Goal: Task Accomplishment & Management: Use online tool/utility

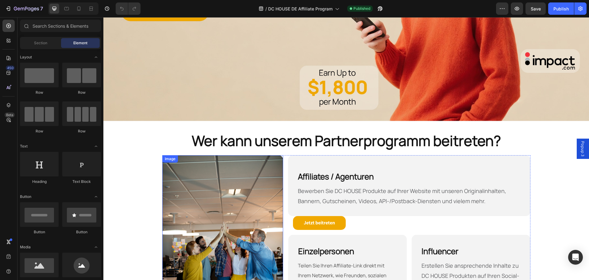
scroll to position [149, 0]
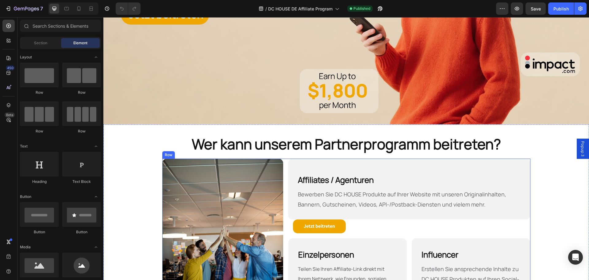
click at [284, 158] on div "Image Affiliates / Agenturen Heading Bewerben Sie DC HOUSE Produkte auf Ihrer W…" at bounding box center [346, 253] width 368 height 190
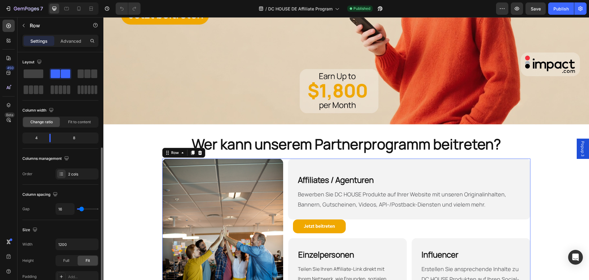
scroll to position [92, 0]
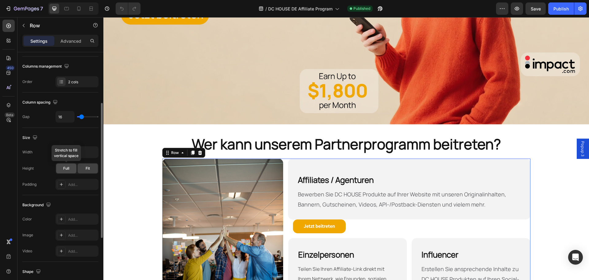
click at [69, 170] on span "Full" at bounding box center [66, 168] width 6 height 6
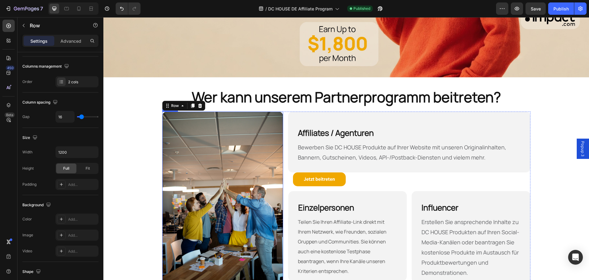
scroll to position [271, 0]
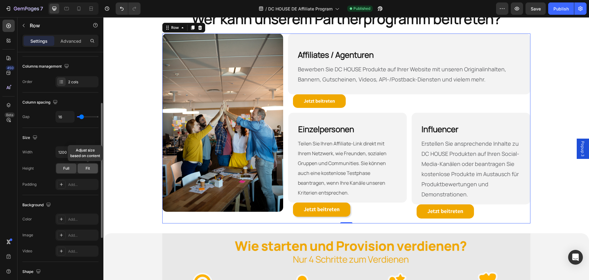
click at [87, 167] on span "Fit" at bounding box center [88, 168] width 4 height 6
click at [71, 168] on div "Full" at bounding box center [66, 168] width 20 height 10
click at [199, 215] on div "Image" at bounding box center [222, 128] width 121 height 190
click at [204, 183] on img at bounding box center [222, 122] width 121 height 178
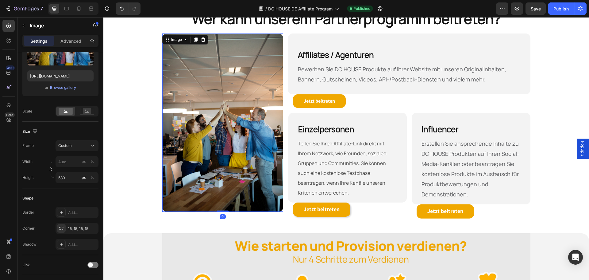
scroll to position [0, 0]
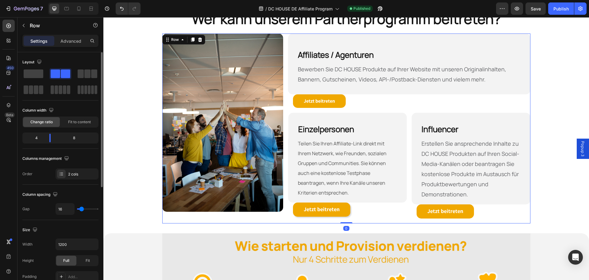
click at [190, 220] on div "Image" at bounding box center [222, 128] width 121 height 190
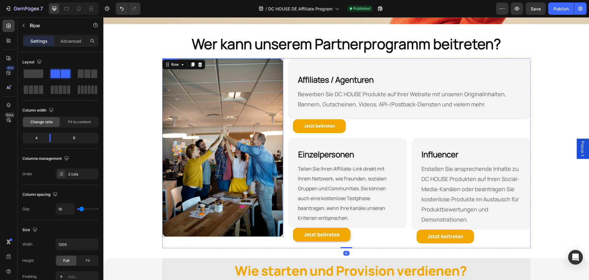
scroll to position [210, 0]
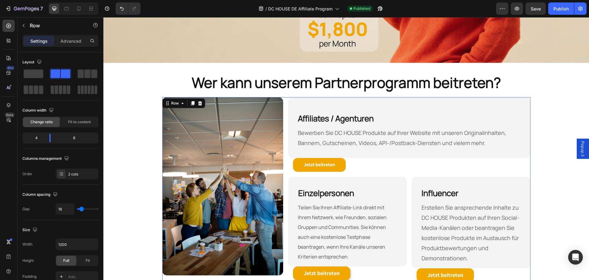
click at [282, 97] on div "Image Affiliates / Agenturen Heading Bewerben Sie DC HOUSE Produkte auf Ihrer W…" at bounding box center [346, 192] width 368 height 190
click at [280, 89] on h2 "Wer kann unserem Partnerprogramm beitreten?" at bounding box center [346, 83] width 368 height 20
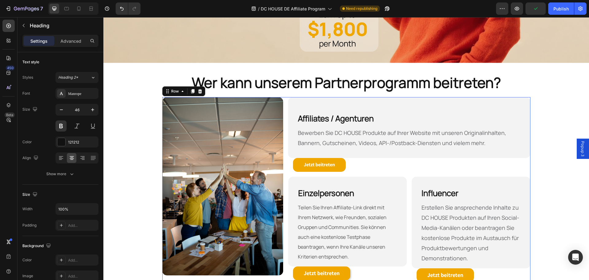
click at [283, 97] on div "Image Affiliates / Agenturen Heading Bewerben Sie DC HOUSE Produkte auf Ihrer W…" at bounding box center [346, 192] width 368 height 190
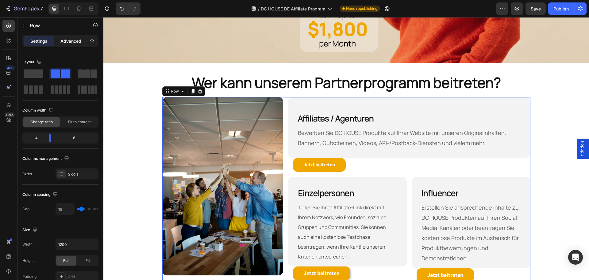
click at [75, 42] on p "Advanced" at bounding box center [70, 41] width 21 height 6
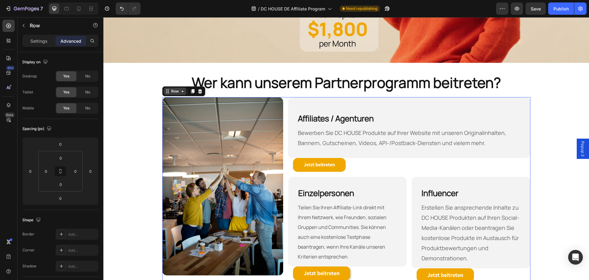
click at [166, 92] on icon at bounding box center [166, 92] width 1 height 1
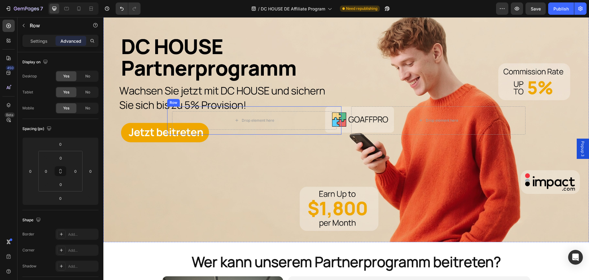
scroll to position [153, 0]
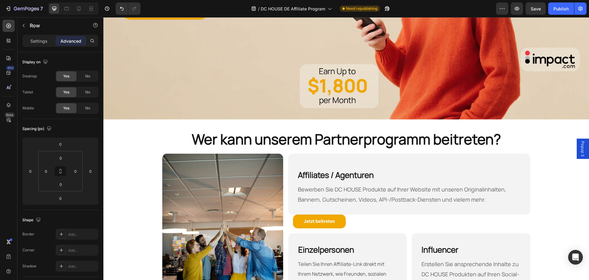
click at [282, 153] on div "Image Affiliates / Agenturen Heading Bewerben Sie DC HOUSE Produkte auf Ihrer W…" at bounding box center [346, 248] width 368 height 190
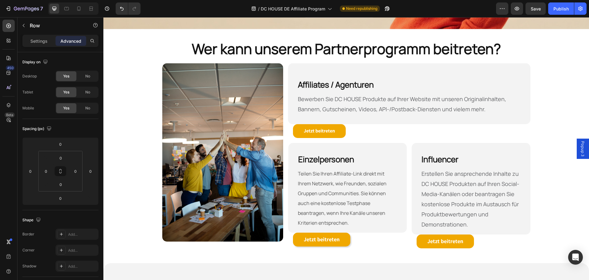
scroll to position [246, 0]
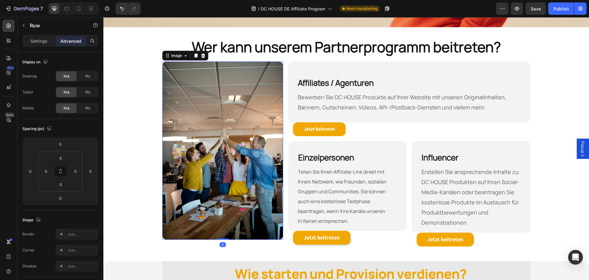
click at [267, 130] on img at bounding box center [222, 150] width 121 height 178
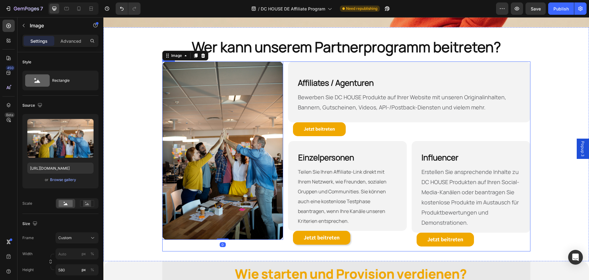
click at [283, 63] on div "Image 0 Affiliates / Agenturen Heading Bewerben Sie DC HOUSE Produkte auf Ihrer…" at bounding box center [346, 156] width 368 height 190
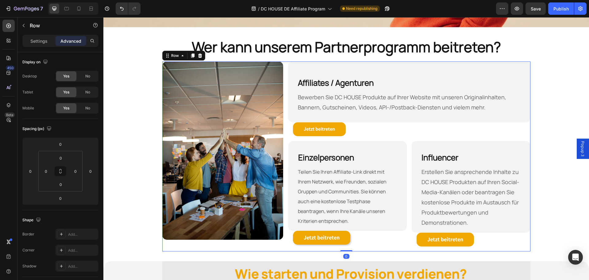
click at [283, 61] on div "Image Affiliates / Agenturen Heading Bewerben Sie DC HOUSE Produkte auf Ihrer W…" at bounding box center [346, 156] width 368 height 190
click at [167, 54] on icon at bounding box center [167, 55] width 5 height 5
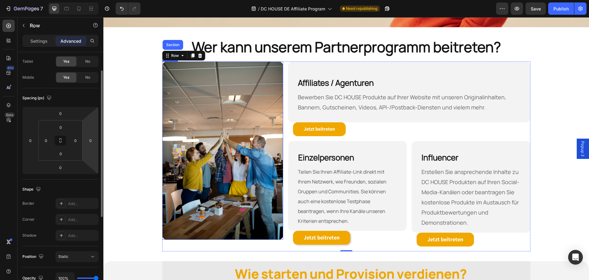
click at [253, 133] on img at bounding box center [222, 150] width 121 height 178
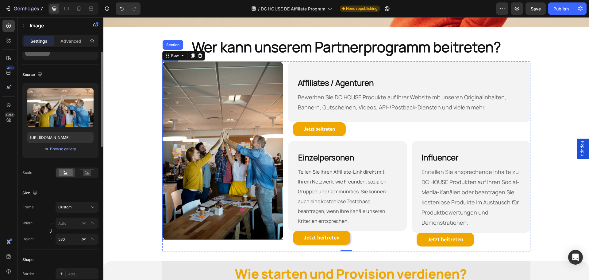
scroll to position [0, 0]
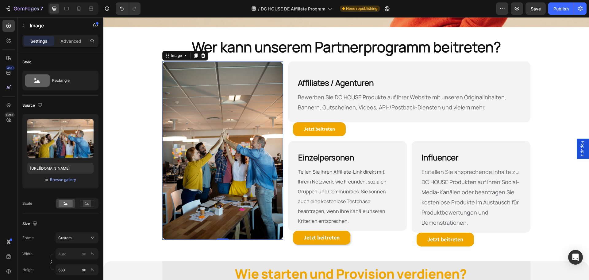
click at [281, 236] on div at bounding box center [222, 150] width 121 height 178
click at [162, 61] on img at bounding box center [222, 150] width 121 height 178
click at [10, 104] on icon at bounding box center [9, 105] width 6 height 6
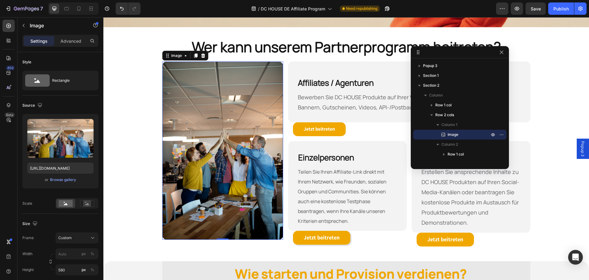
drag, startPoint x: 173, startPoint y: 25, endPoint x: 458, endPoint y: 52, distance: 286.1
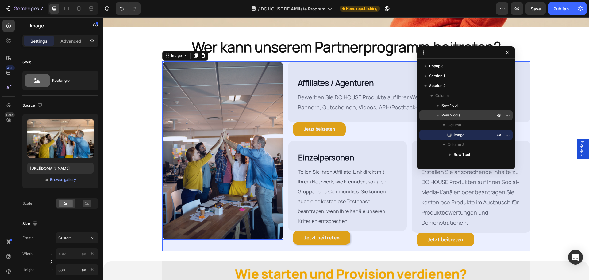
click at [448, 115] on span "Row 2 cols" at bounding box center [451, 115] width 19 height 6
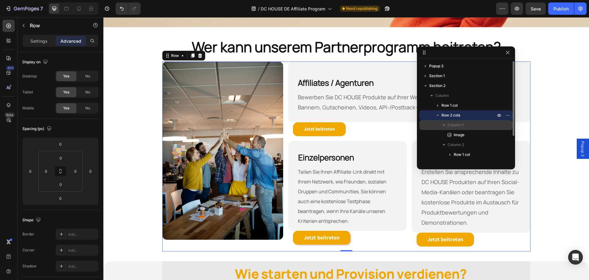
click at [455, 122] on span "Column 1" at bounding box center [456, 125] width 16 height 6
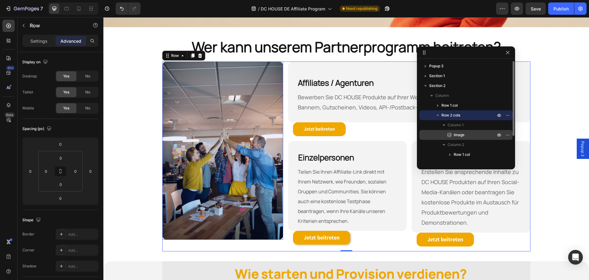
click at [455, 133] on span "Image" at bounding box center [459, 135] width 11 height 6
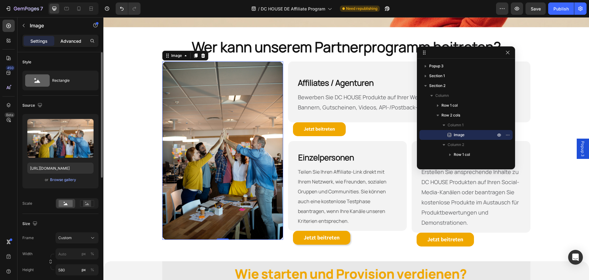
click at [75, 43] on p "Advanced" at bounding box center [70, 41] width 21 height 6
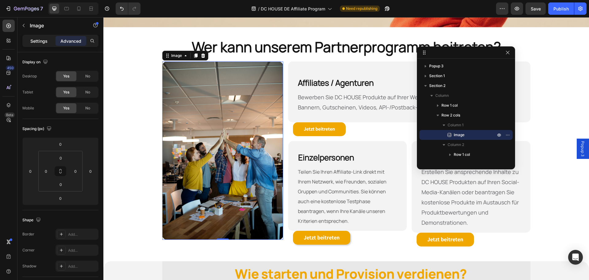
click at [39, 42] on p "Settings" at bounding box center [38, 41] width 17 height 6
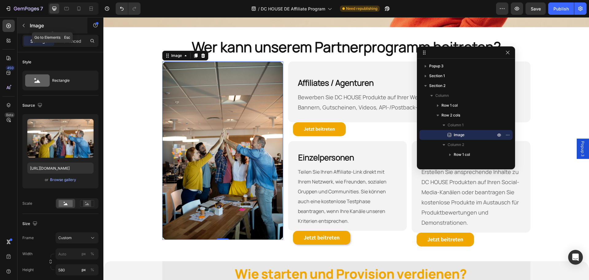
click at [23, 24] on icon "button" at bounding box center [23, 25] width 5 height 5
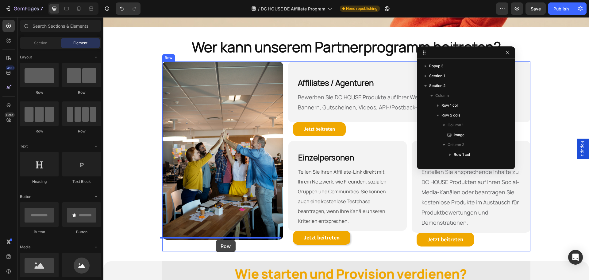
drag, startPoint x: 146, startPoint y: 95, endPoint x: 216, endPoint y: 240, distance: 160.3
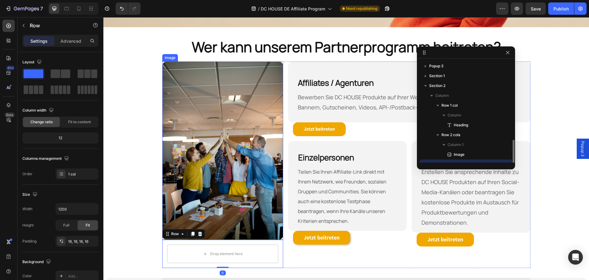
scroll to position [57, 0]
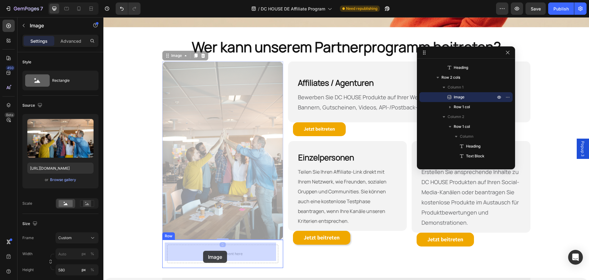
drag, startPoint x: 168, startPoint y: 57, endPoint x: 203, endPoint y: 250, distance: 196.4
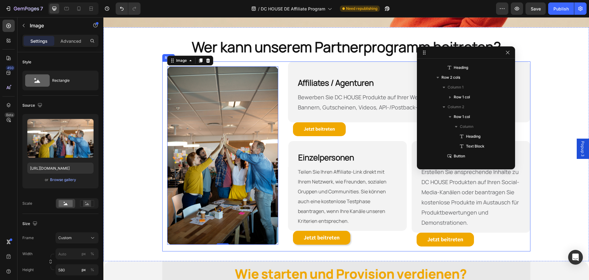
click at [281, 238] on div "Image 0 Row Affiliates / Agenturen Heading Bewerben Sie DC HOUSE Produkte auf I…" at bounding box center [346, 156] width 368 height 190
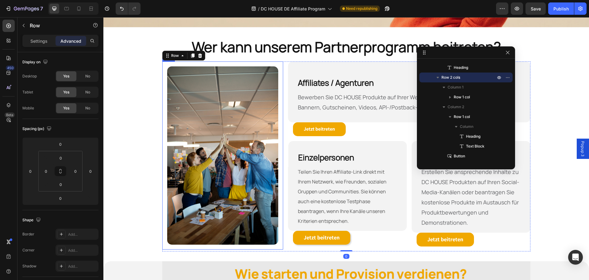
click at [278, 244] on div "Image Row" at bounding box center [222, 155] width 121 height 188
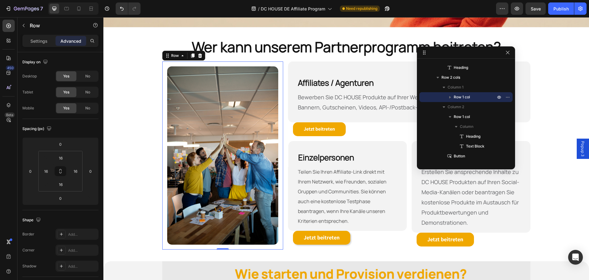
click at [229, 61] on div "Image Row 0" at bounding box center [222, 155] width 121 height 188
click at [165, 62] on div "Image Row 0" at bounding box center [222, 155] width 121 height 188
click at [164, 64] on div "Image Row 0" at bounding box center [222, 155] width 121 height 188
click at [59, 156] on input "16" at bounding box center [61, 157] width 12 height 9
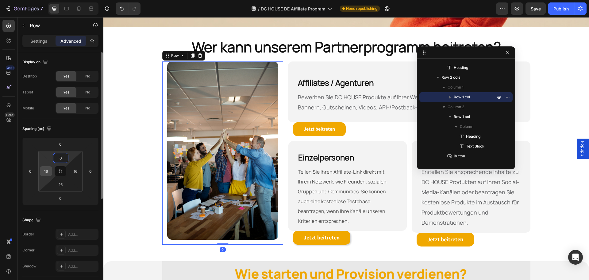
type input "0"
click at [45, 170] on input "16" at bounding box center [45, 170] width 9 height 9
type input "0"
click at [61, 183] on input "16" at bounding box center [61, 184] width 12 height 9
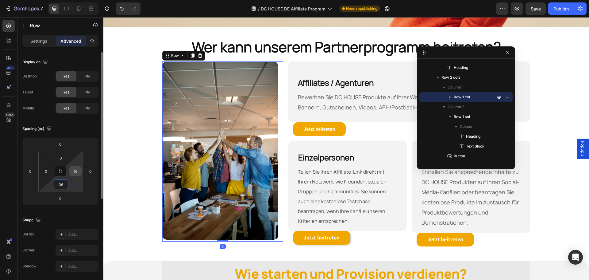
type input "6"
click at [77, 172] on input "16" at bounding box center [75, 170] width 9 height 9
type input "0"
click at [88, 130] on div "Spacing (px)" at bounding box center [60, 129] width 76 height 10
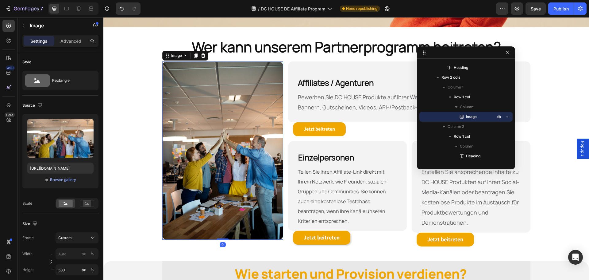
click at [220, 212] on img at bounding box center [222, 150] width 121 height 178
click at [234, 239] on div "Image 0 Row" at bounding box center [222, 156] width 121 height 190
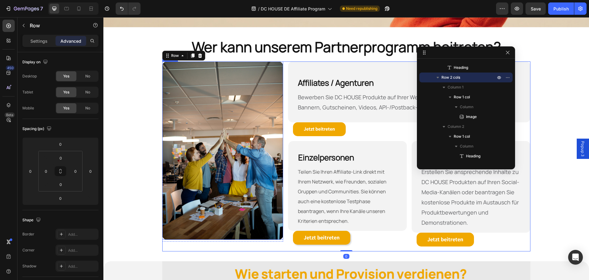
click at [279, 237] on div at bounding box center [222, 150] width 121 height 178
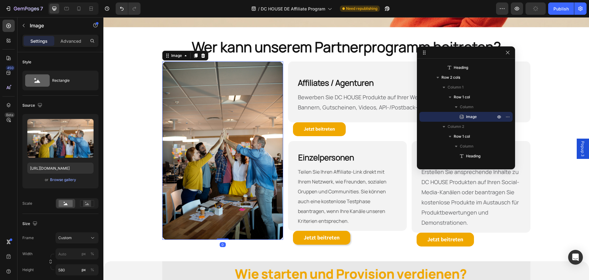
click at [280, 237] on div at bounding box center [222, 150] width 121 height 178
click at [469, 107] on span "Column" at bounding box center [467, 107] width 14 height 6
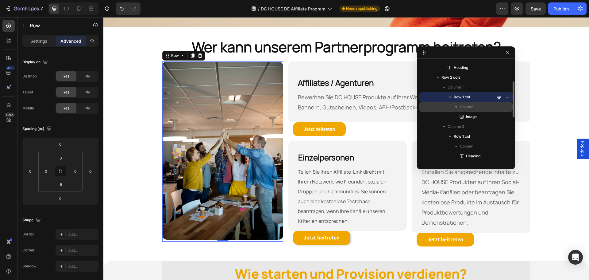
click at [458, 105] on icon "button" at bounding box center [456, 107] width 6 height 6
click at [457, 106] on icon "button" at bounding box center [456, 107] width 6 height 6
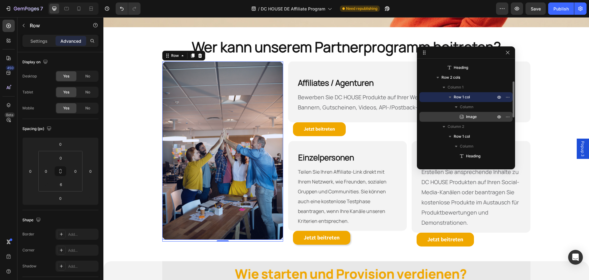
click at [461, 116] on icon at bounding box center [462, 117] width 6 height 6
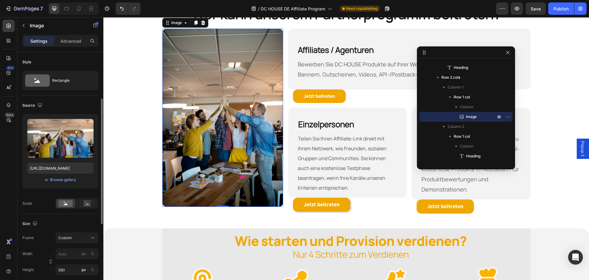
scroll to position [92, 0]
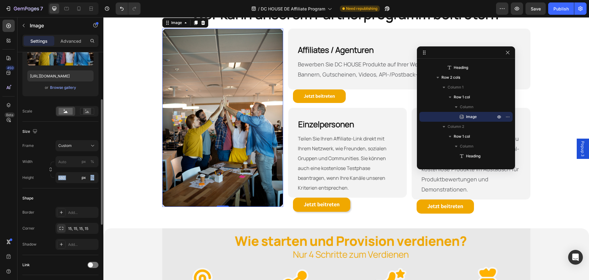
click at [51, 176] on div "Width px % Height 580 px %" at bounding box center [60, 169] width 76 height 27
click at [85, 141] on button "Custom" at bounding box center [77, 145] width 43 height 11
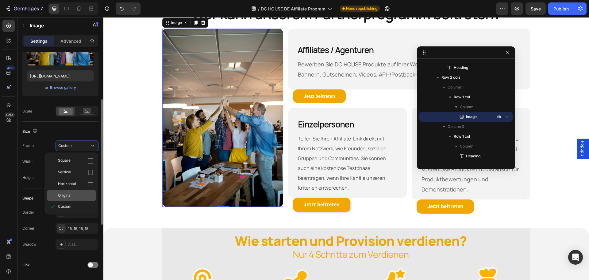
click at [72, 195] on div "Original" at bounding box center [76, 195] width 36 height 6
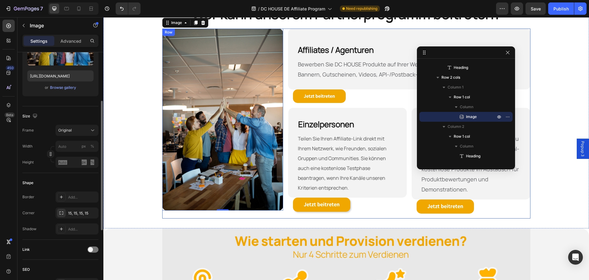
click at [242, 213] on div "Image 0 Row" at bounding box center [222, 124] width 121 height 190
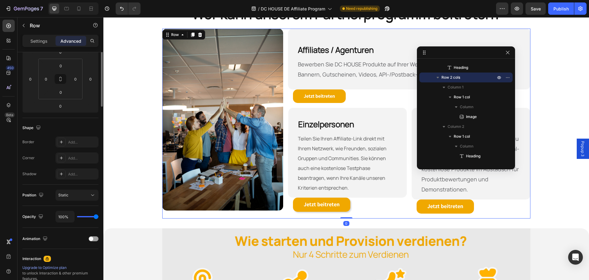
scroll to position [0, 0]
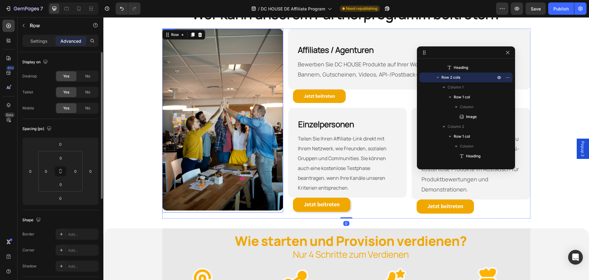
click at [278, 211] on div "Image Row" at bounding box center [222, 121] width 121 height 184
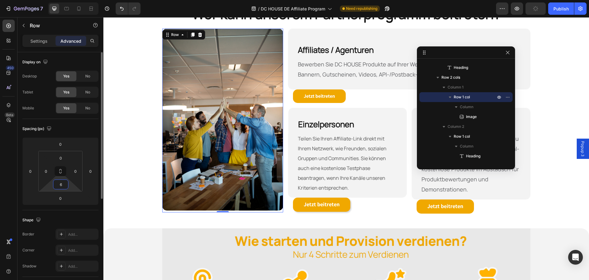
click at [61, 184] on input "6" at bounding box center [61, 184] width 12 height 9
type input "0"
click at [36, 45] on div "Settings" at bounding box center [39, 41] width 31 height 10
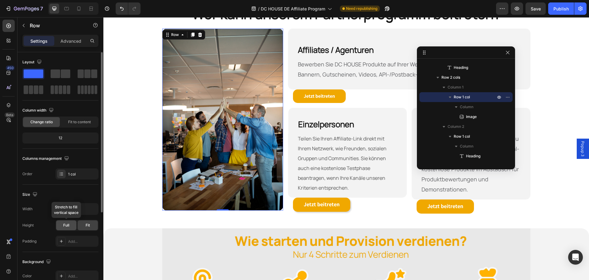
click at [68, 224] on span "Full" at bounding box center [66, 225] width 6 height 6
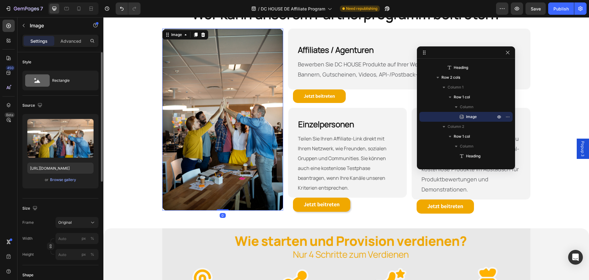
click at [225, 190] on img at bounding box center [222, 120] width 121 height 182
drag, startPoint x: 223, startPoint y: 209, endPoint x: 230, endPoint y: 205, distance: 7.7
click at [230, 205] on div "Image 0" at bounding box center [222, 120] width 121 height 182
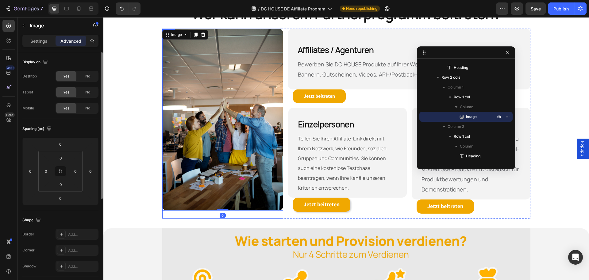
click at [271, 212] on div "Image 0" at bounding box center [222, 124] width 121 height 190
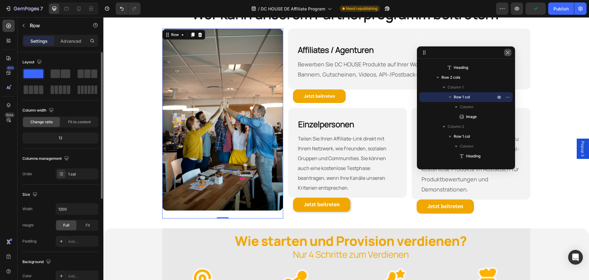
click at [505, 52] on icon "button" at bounding box center [507, 52] width 5 height 5
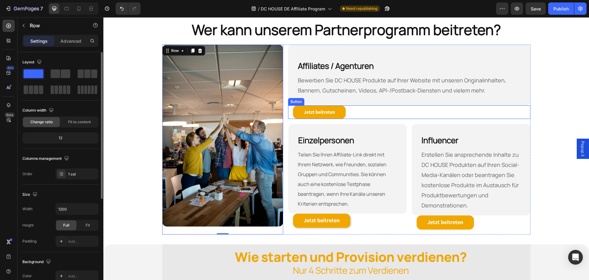
scroll to position [246, 0]
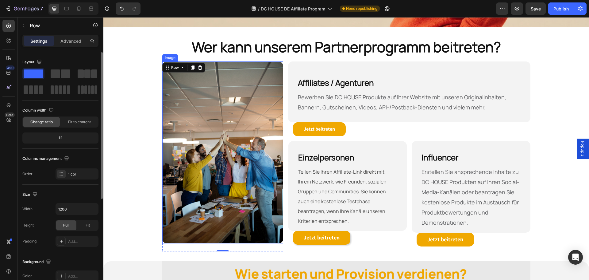
click at [280, 61] on img at bounding box center [222, 152] width 121 height 182
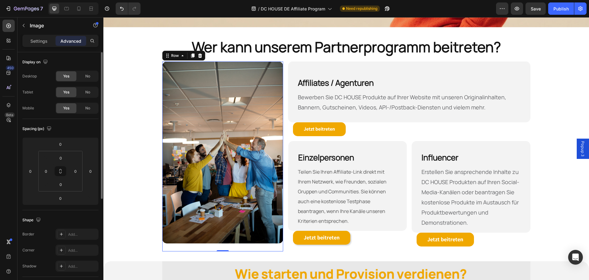
click at [277, 244] on div "Image" at bounding box center [222, 156] width 121 height 190
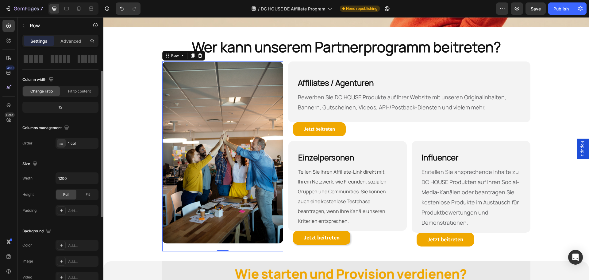
scroll to position [61, 0]
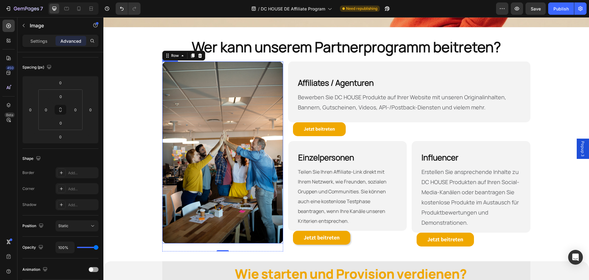
click at [194, 172] on img at bounding box center [222, 152] width 121 height 182
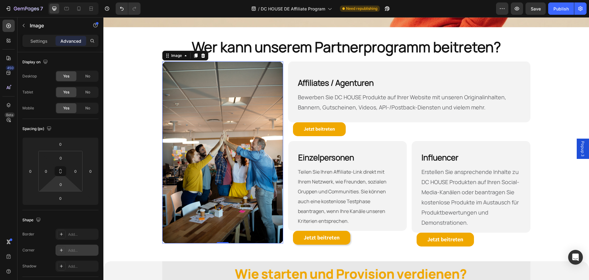
scroll to position [92, 0]
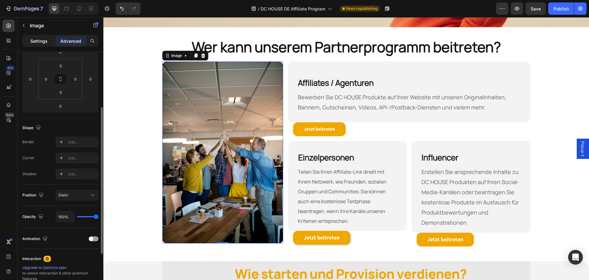
click at [41, 41] on p "Settings" at bounding box center [38, 41] width 17 height 6
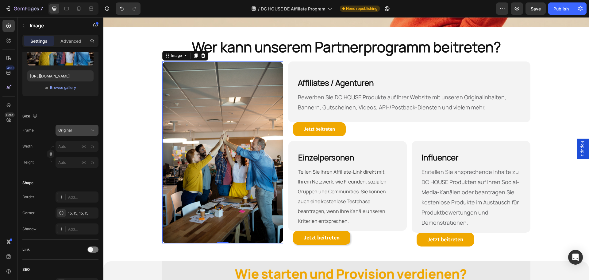
click at [80, 131] on div "Original" at bounding box center [73, 130] width 30 height 6
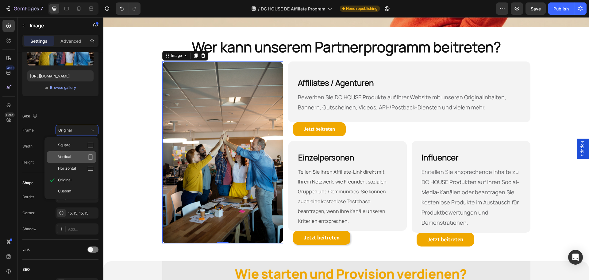
click at [92, 158] on icon at bounding box center [90, 157] width 6 height 6
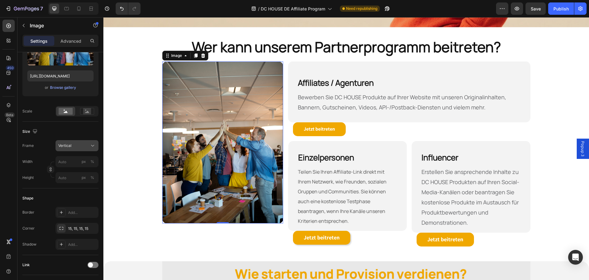
click at [89, 146] on div "Vertical" at bounding box center [76, 145] width 37 height 6
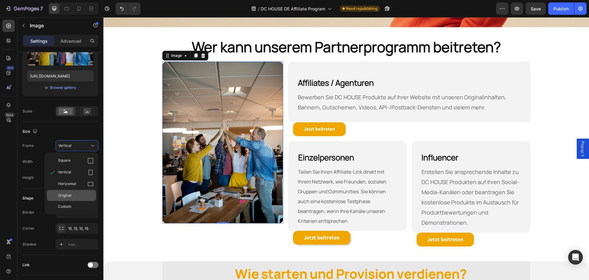
click at [89, 193] on div "Original" at bounding box center [76, 195] width 36 height 6
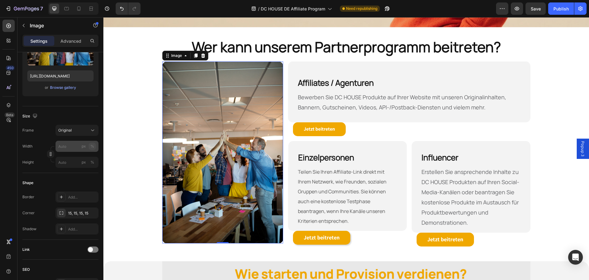
click at [92, 147] on div "%" at bounding box center [93, 146] width 4 height 6
click at [67, 162] on input "px %" at bounding box center [77, 162] width 43 height 11
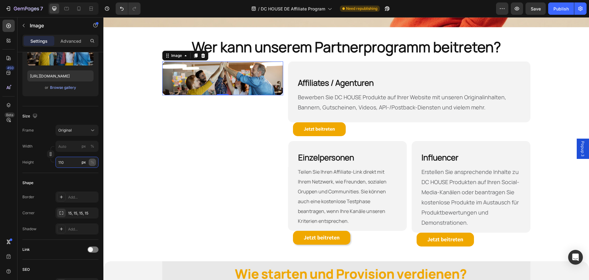
type input "110"
click at [91, 162] on div "%" at bounding box center [93, 162] width 4 height 6
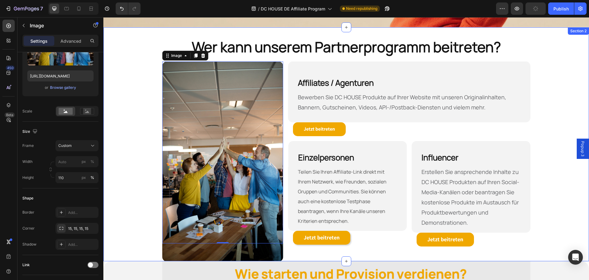
click at [143, 190] on div "Wer kann unserem Partnerprogramm beitreten? Heading Row Image 0 Row Affiliates …" at bounding box center [346, 144] width 486 height 214
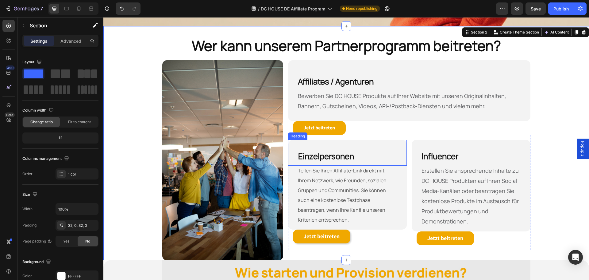
scroll to position [246, 0]
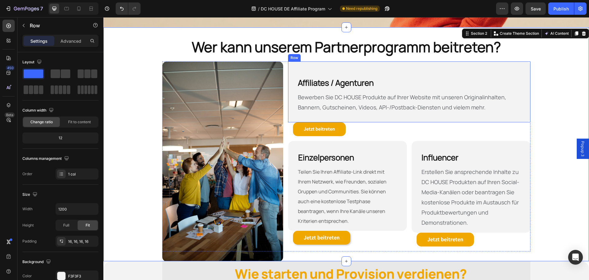
click at [363, 117] on div "Affiliates / Agenturen Heading Bewerben Sie DC HOUSE Produkte auf Ihrer Website…" at bounding box center [409, 91] width 242 height 61
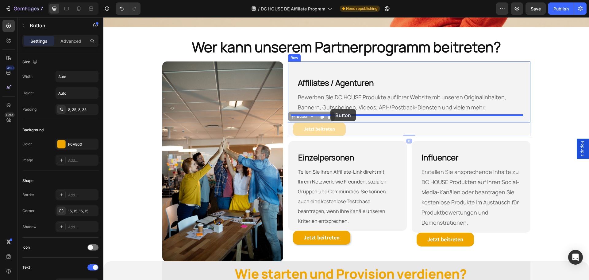
drag, startPoint x: 292, startPoint y: 117, endPoint x: 331, endPoint y: 109, distance: 39.2
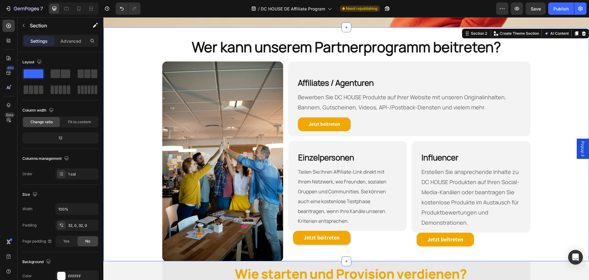
click at [548, 124] on div "Wer kann unserem Partnerprogramm beitreten? Heading Row Image Row Affiliates / …" at bounding box center [346, 144] width 486 height 214
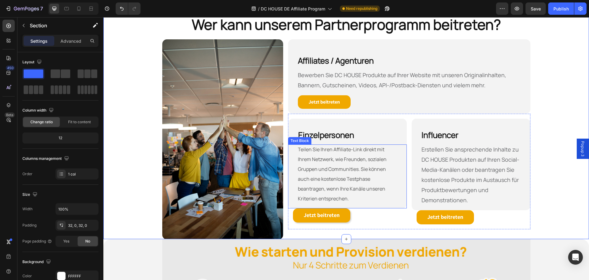
scroll to position [276, 0]
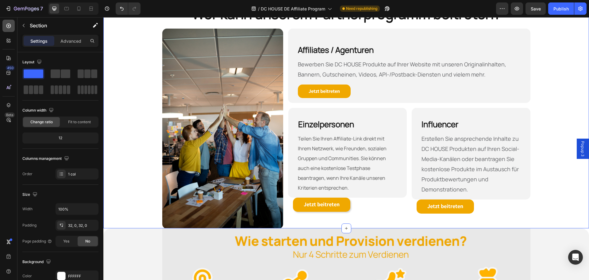
click at [10, 28] on icon at bounding box center [9, 26] width 6 height 6
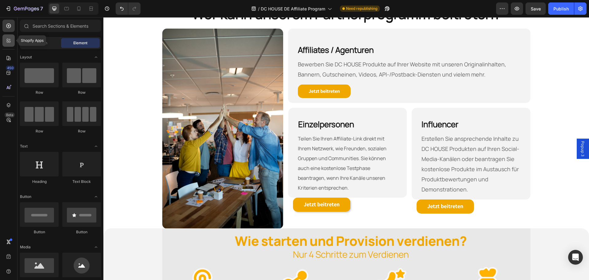
click at [6, 44] on div at bounding box center [8, 40] width 12 height 12
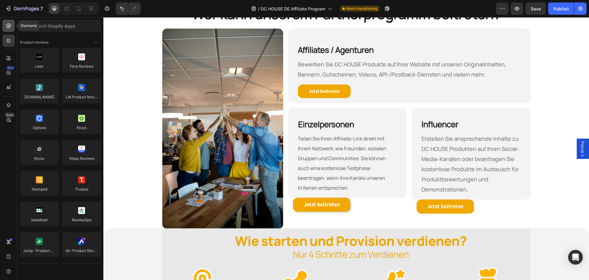
click at [7, 29] on div at bounding box center [8, 26] width 12 height 12
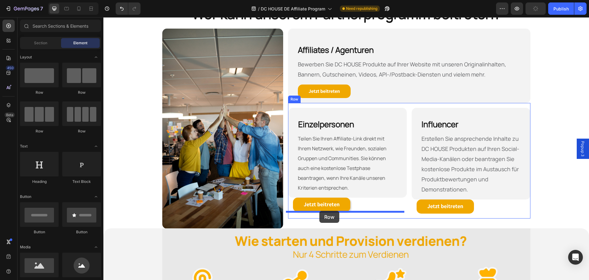
drag, startPoint x: 194, startPoint y: 115, endPoint x: 319, endPoint y: 211, distance: 157.7
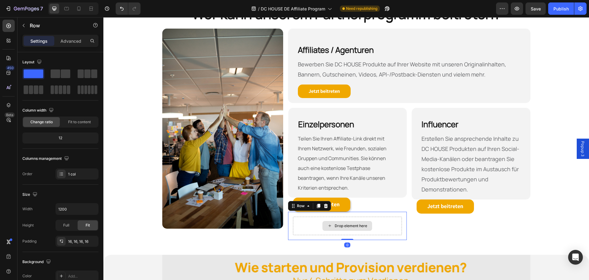
click at [327, 220] on div "Drop element here" at bounding box center [347, 225] width 109 height 18
click at [308, 219] on div "Drop element here" at bounding box center [347, 225] width 109 height 18
click at [288, 220] on div "Drop element here Row 0" at bounding box center [347, 225] width 119 height 28
click at [388, 214] on div "Drop element here Row 0" at bounding box center [347, 225] width 119 height 28
click at [303, 224] on div "Drop element here" at bounding box center [347, 225] width 109 height 18
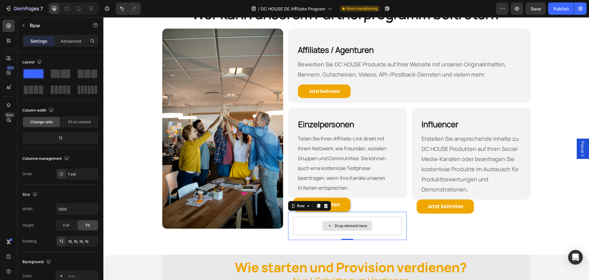
click at [300, 226] on div "Drop element here" at bounding box center [347, 225] width 109 height 18
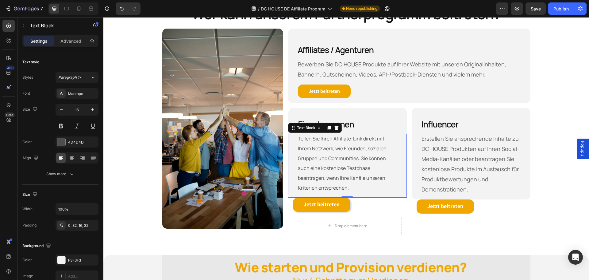
click at [375, 188] on p "Teilen Sie Ihren Affiliate-Link direkt mit Ihrem Netzwerk, wie Freunden, sozial…" at bounding box center [347, 163] width 99 height 59
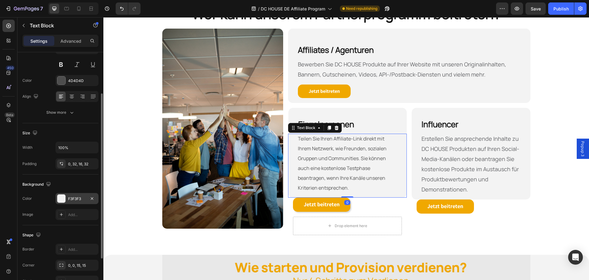
click at [84, 198] on div "F3F3F3" at bounding box center [77, 199] width 18 height 6
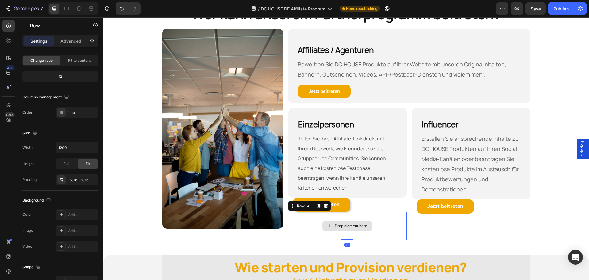
click at [385, 221] on div "Drop element here" at bounding box center [347, 225] width 109 height 18
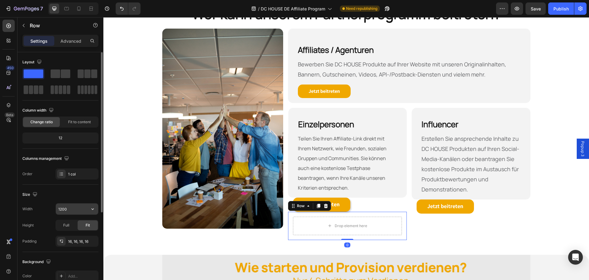
scroll to position [92, 0]
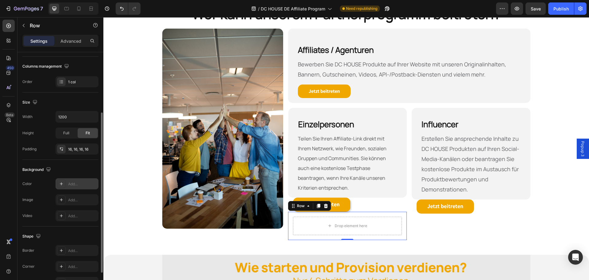
click at [82, 184] on div "Add..." at bounding box center [82, 184] width 29 height 6
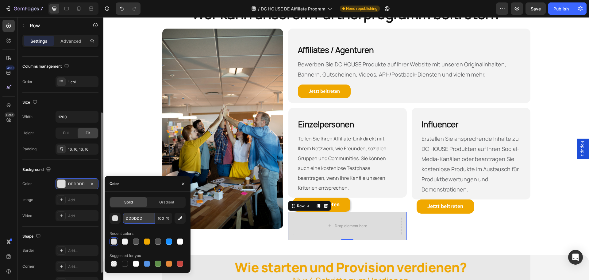
click at [147, 218] on input "DDDDDD" at bounding box center [139, 217] width 32 height 11
paste input "F3F3F3"
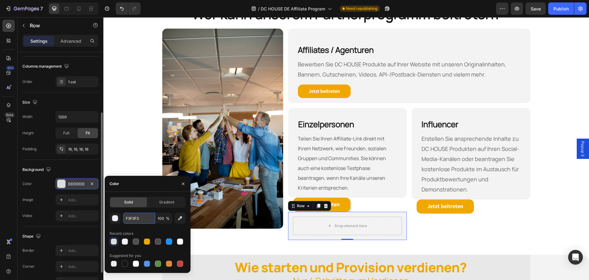
type input "F3F3F3"
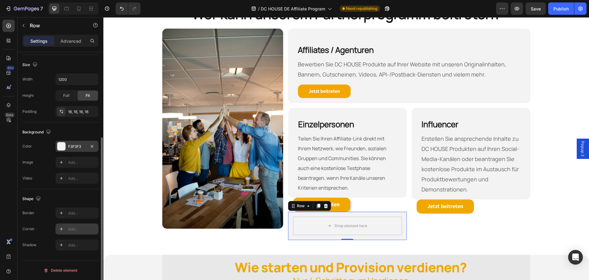
click at [74, 226] on div "Add..." at bounding box center [82, 229] width 29 height 6
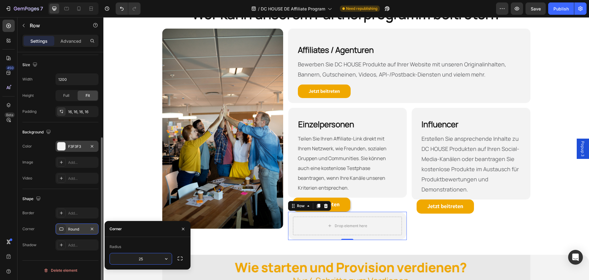
type input "25"
click at [89, 193] on div "Shape Border Add... Corner 25, 25, 25, 25 Shadow Add..." at bounding box center [60, 222] width 76 height 66
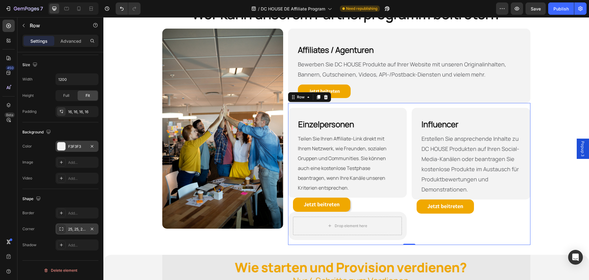
click at [419, 224] on div "Influencer Heading Erstellen Sie ansprechende Inhalte zu DC HOUSE Produkten auf…" at bounding box center [471, 174] width 119 height 132
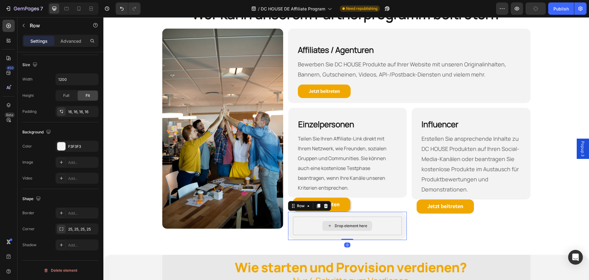
click at [396, 223] on div "Drop element here" at bounding box center [347, 225] width 109 height 18
click at [401, 213] on div "Drop element here Row 0" at bounding box center [347, 225] width 119 height 28
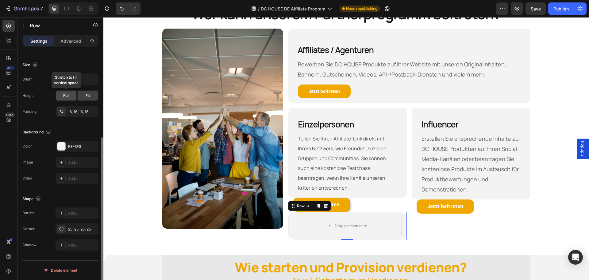
click at [65, 95] on span "Full" at bounding box center [66, 96] width 6 height 6
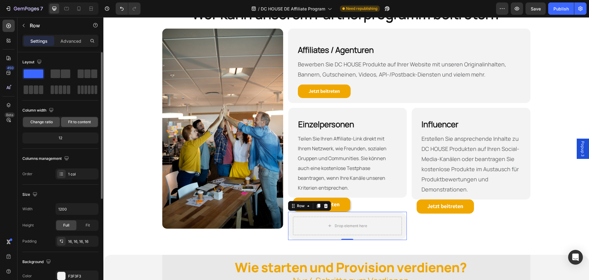
scroll to position [31, 0]
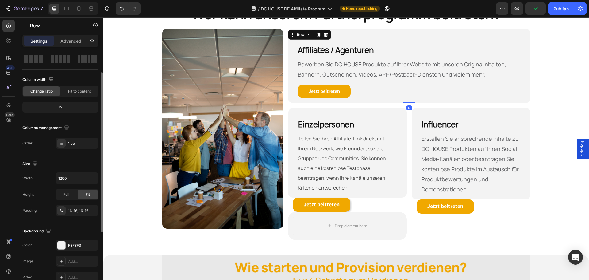
click at [288, 98] on div "Affiliates / Agenturen Heading Bewerben Sie DC HOUSE Produkte auf Ihrer Website…" at bounding box center [409, 66] width 242 height 75
click at [79, 38] on p "Advanced" at bounding box center [70, 41] width 21 height 6
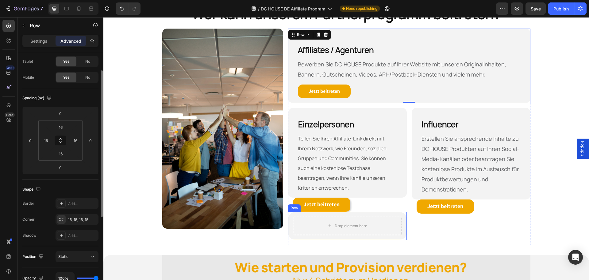
click at [403, 226] on div "Drop element here Row" at bounding box center [347, 225] width 119 height 28
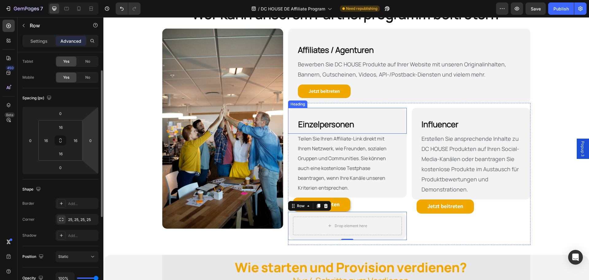
click at [319, 124] on strong "Einzelpersonen" at bounding box center [326, 123] width 56 height 11
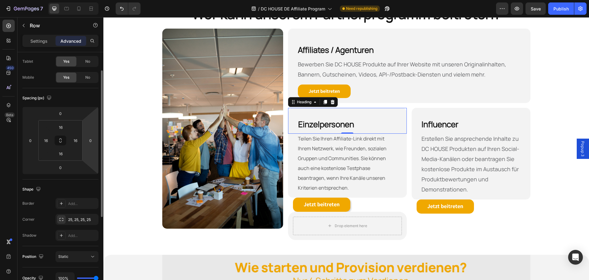
scroll to position [0, 0]
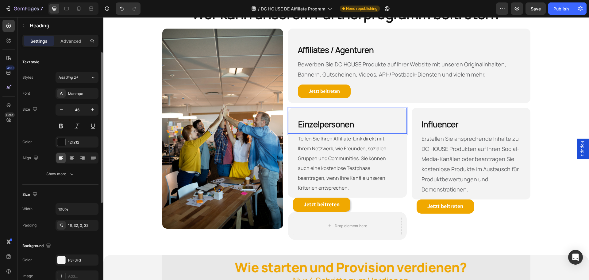
click at [354, 122] on h2 "Einzelpersonen" at bounding box center [347, 121] width 118 height 26
click at [387, 125] on p "Einzelpersonen" at bounding box center [347, 123] width 99 height 21
click at [395, 159] on div "Teilen Sie Ihren Affiliate-Link direkt mit Ihrem Netzwerk, wie Freunden, sozial…" at bounding box center [347, 166] width 119 height 64
click at [388, 125] on p "⁠⁠⁠⁠⁠⁠⁠ Einzelpersonen" at bounding box center [347, 123] width 99 height 21
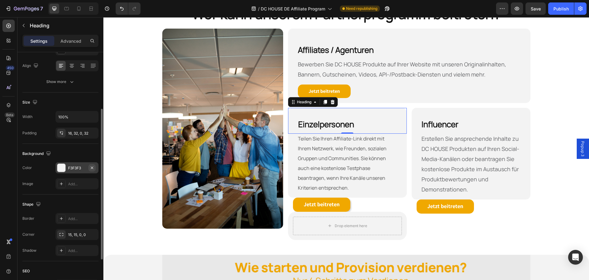
click at [92, 168] on icon "button" at bounding box center [92, 167] width 5 height 5
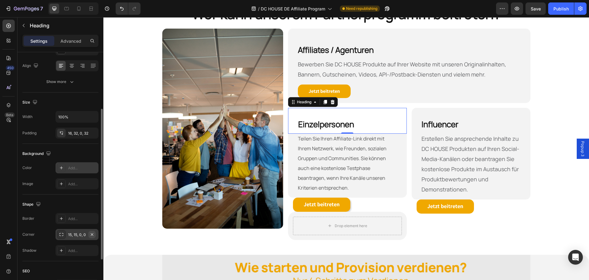
click at [93, 234] on icon "button" at bounding box center [92, 234] width 5 height 5
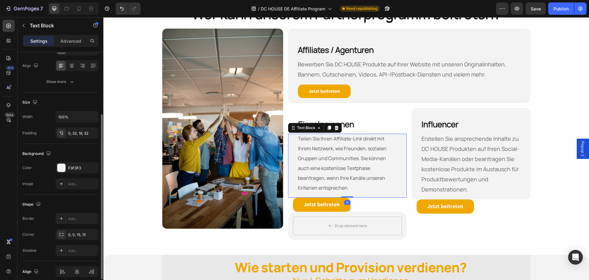
click at [397, 152] on div "Teilen Sie Ihren Affiliate-Link direkt mit Ihrem Netzwerk, wie Freunden, sozial…" at bounding box center [347, 166] width 119 height 64
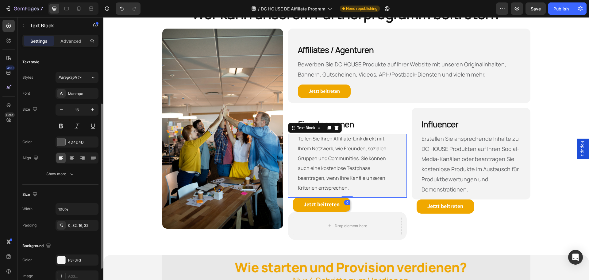
scroll to position [61, 0]
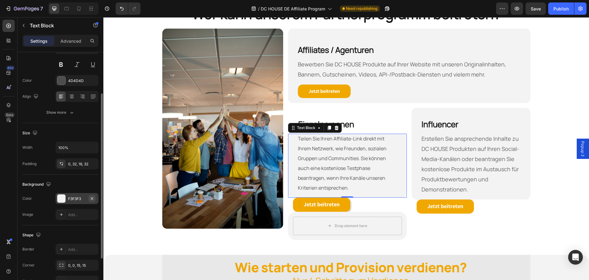
click at [93, 197] on icon "button" at bounding box center [92, 198] width 2 height 2
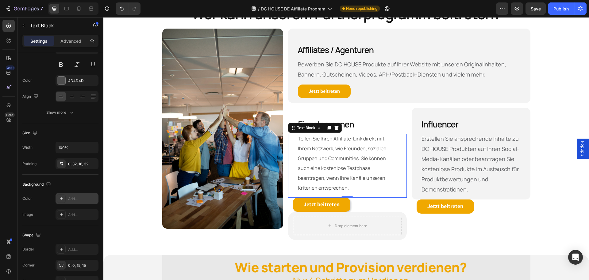
scroll to position [92, 0]
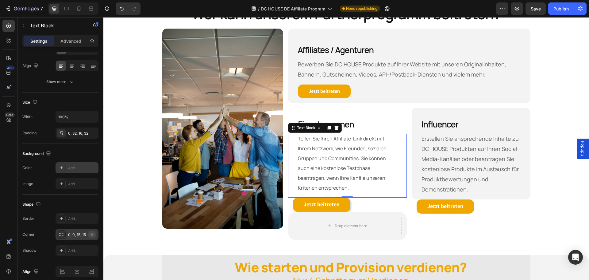
drag, startPoint x: 92, startPoint y: 235, endPoint x: 103, endPoint y: 231, distance: 11.8
click at [92, 235] on icon "button" at bounding box center [92, 234] width 5 height 5
click at [492, 125] on h2 "Influencer" at bounding box center [471, 121] width 119 height 26
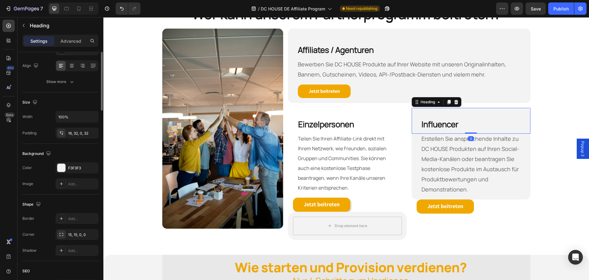
scroll to position [0, 0]
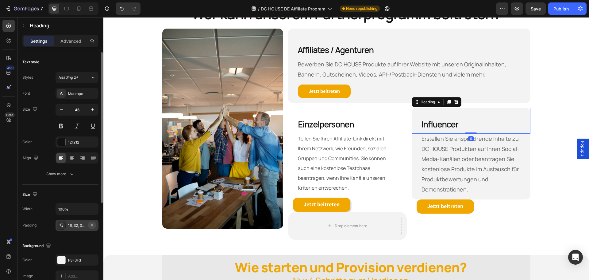
click at [94, 226] on icon "button" at bounding box center [92, 225] width 5 height 5
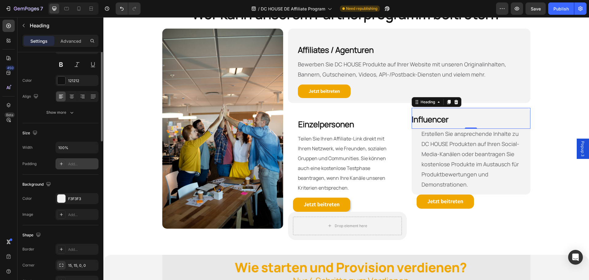
scroll to position [92, 0]
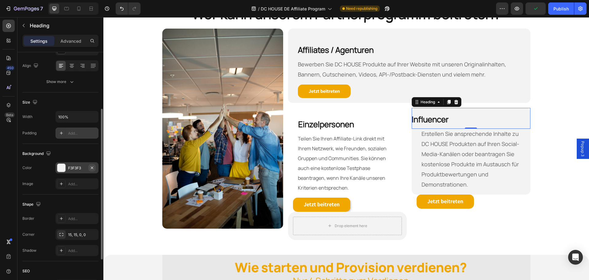
click at [94, 168] on icon "button" at bounding box center [92, 167] width 5 height 5
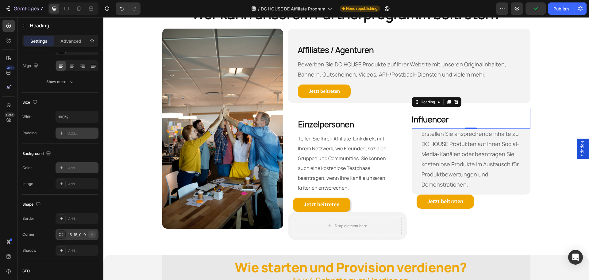
click at [92, 234] on icon "button" at bounding box center [92, 234] width 2 height 2
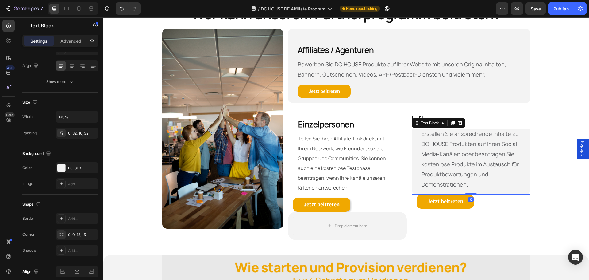
drag, startPoint x: 490, startPoint y: 177, endPoint x: 485, endPoint y: 173, distance: 6.4
click at [490, 177] on p "Erstellen Sie ansprechende Inhalte zu DC HOUSE Produkten auf Ihren Social-Media…" at bounding box center [471, 159] width 99 height 61
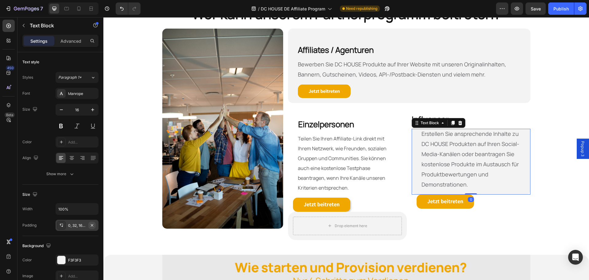
click at [91, 224] on icon "button" at bounding box center [92, 224] width 2 height 2
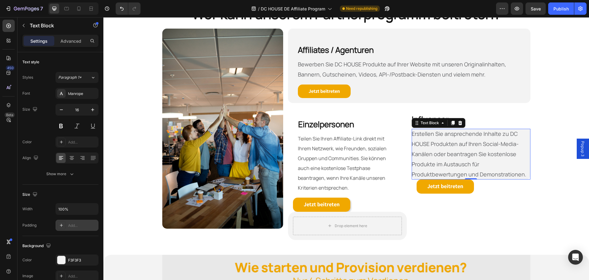
scroll to position [31, 0]
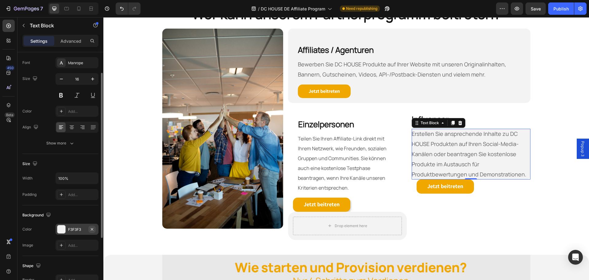
click at [92, 229] on icon "button" at bounding box center [92, 228] width 2 height 2
drag, startPoint x: 474, startPoint y: 153, endPoint x: 470, endPoint y: 152, distance: 3.7
click at [474, 153] on span "Erstellen Sie ansprechende Inhalte zu DC HOUSE Produkten auf Ihren Social-Media…" at bounding box center [469, 154] width 115 height 48
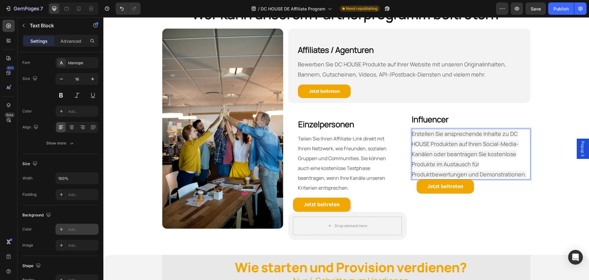
click at [493, 163] on p "Erstellen Sie ansprechende Inhalte zu DC HOUSE Produkten auf Ihren Social-Media…" at bounding box center [471, 154] width 119 height 51
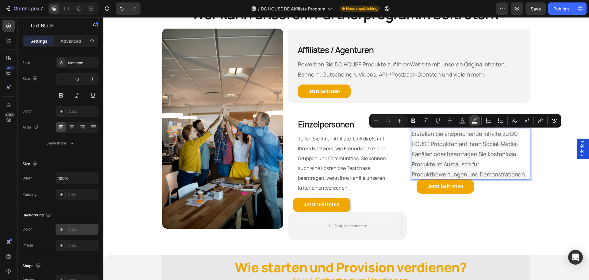
click at [475, 122] on icon "Editor contextual toolbar" at bounding box center [475, 121] width 6 height 6
type input "F3F3F3"
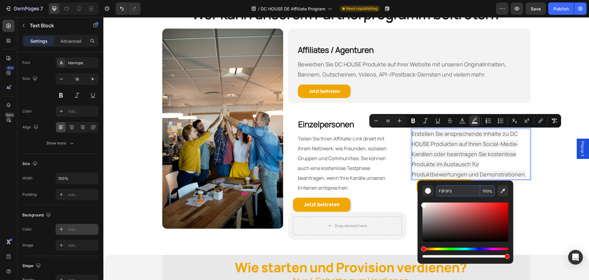
click at [460, 191] on input "F3F3F3" at bounding box center [458, 190] width 44 height 11
click at [430, 190] on div "Editor contextual toolbar" at bounding box center [428, 191] width 6 height 6
click at [427, 191] on div "Editor contextual toolbar" at bounding box center [428, 191] width 6 height 6
click at [461, 189] on input "F3F3F3" at bounding box center [458, 190] width 44 height 11
click at [548, 195] on div "Wer kann unserem Partnerprogramm beitreten? Heading Row Image Row Affiliates / …" at bounding box center [346, 124] width 486 height 241
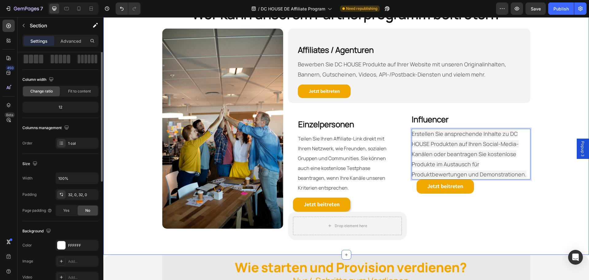
scroll to position [0, 0]
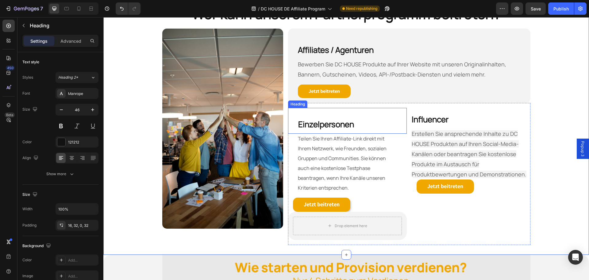
click at [295, 117] on h2 "⁠⁠⁠⁠⁠⁠⁠ Einzelpersonen" at bounding box center [347, 121] width 118 height 26
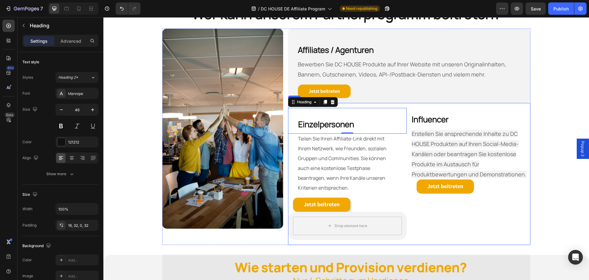
click at [434, 219] on div "Influencer Heading Erstellen Sie ansprechende Inhalte zu DC HOUSE Produkten auf…" at bounding box center [471, 174] width 119 height 132
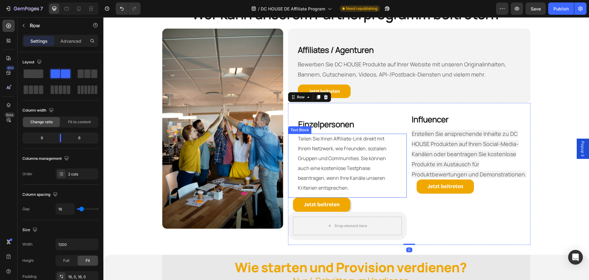
click at [326, 137] on p "Teilen Sie Ihren Affiliate-Link direkt mit Ihrem Netzwerk, wie Freunden, sozial…" at bounding box center [347, 163] width 99 height 59
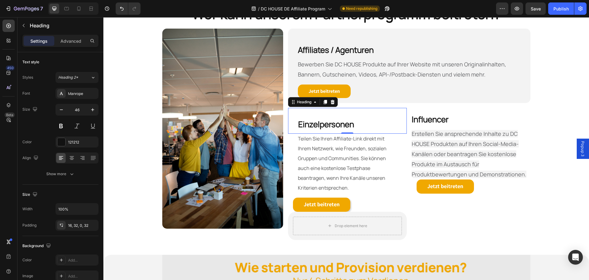
click at [360, 125] on p "⁠⁠⁠⁠⁠⁠⁠ Einzelpersonen" at bounding box center [347, 123] width 99 height 21
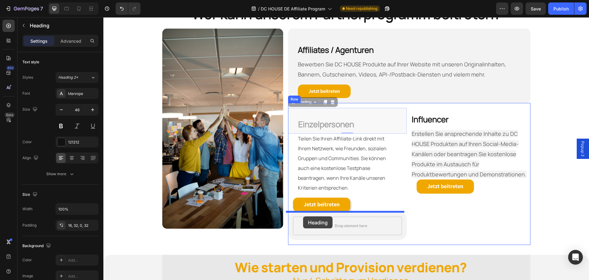
drag, startPoint x: 292, startPoint y: 103, endPoint x: 304, endPoint y: 219, distance: 117.0
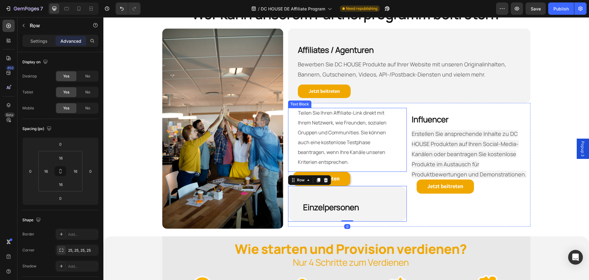
click at [308, 125] on p "Teilen Sie Ihren Affiliate-Link direkt mit Ihrem Netzwerk, wie Freunden, sozial…" at bounding box center [347, 137] width 99 height 59
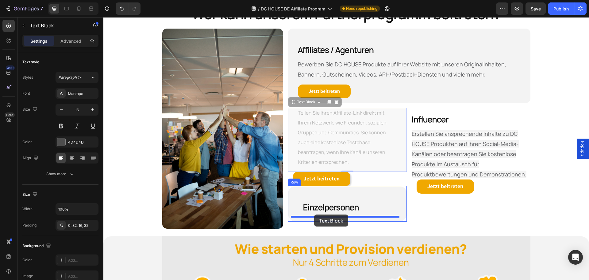
drag, startPoint x: 291, startPoint y: 105, endPoint x: 314, endPoint y: 214, distance: 112.0
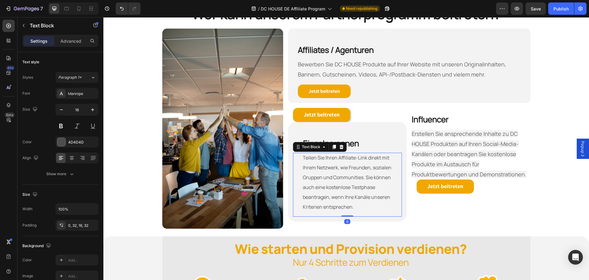
drag, startPoint x: 338, startPoint y: 198, endPoint x: 318, endPoint y: 191, distance: 20.9
click at [338, 198] on p "Teilen Sie Ihren Affiliate-Link direkt mit Ihrem Netzwerk, wie Freunden, sozial…" at bounding box center [347, 182] width 89 height 59
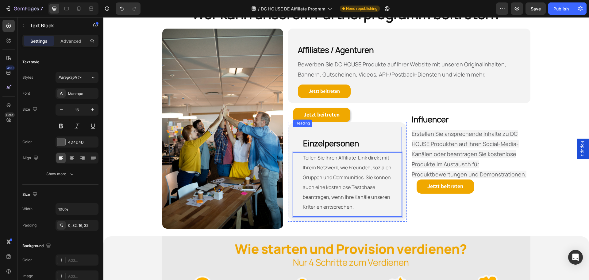
click at [298, 138] on h2 "Einzelpersonen" at bounding box center [347, 140] width 109 height 26
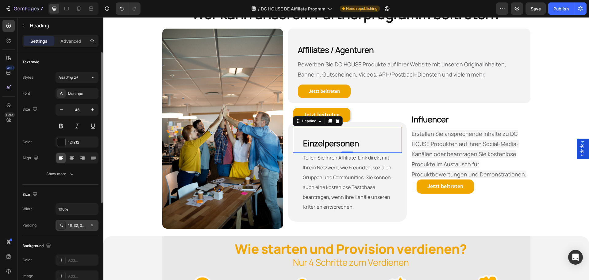
click at [78, 223] on div "16, 32, 0, 32" at bounding box center [77, 226] width 18 height 6
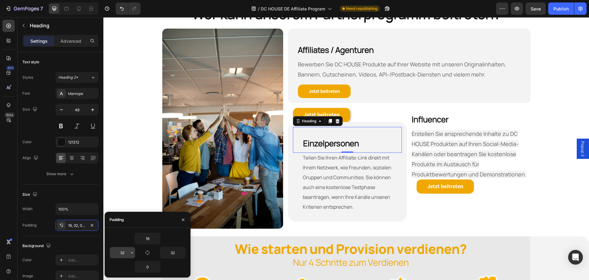
click at [122, 251] on input "32" at bounding box center [122, 252] width 25 height 11
type input "16"
click at [307, 175] on p "Teilen Sie Ihren Affiliate-Link direkt mit Ihrem Netzwerk, wie Freunden, sozial…" at bounding box center [347, 182] width 89 height 59
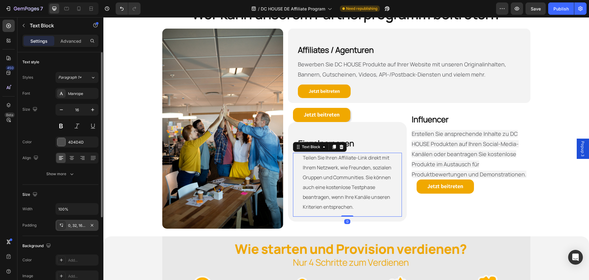
drag, startPoint x: 72, startPoint y: 222, endPoint x: 77, endPoint y: 224, distance: 5.1
click at [73, 222] on div "0, 32, 16, 32" at bounding box center [77, 224] width 43 height 11
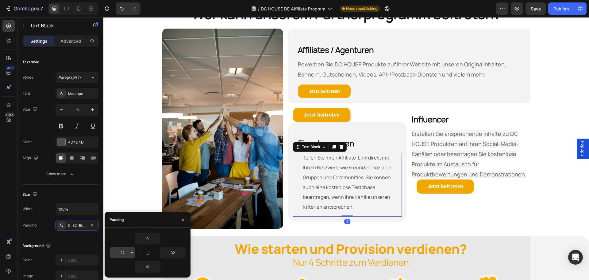
click at [128, 251] on input "32" at bounding box center [122, 252] width 25 height 11
type input "16"
drag, startPoint x: 173, startPoint y: 253, endPoint x: 172, endPoint y: 247, distance: 6.3
click at [173, 253] on input "32" at bounding box center [172, 252] width 25 height 11
type input "16"
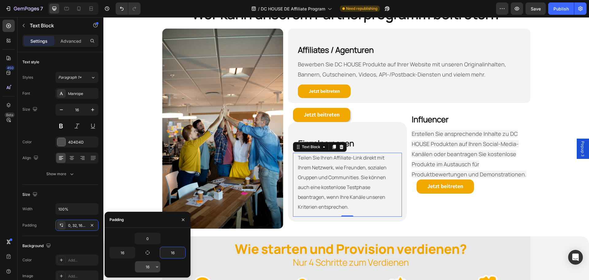
click at [149, 268] on input "16" at bounding box center [147, 266] width 25 height 11
type input "0"
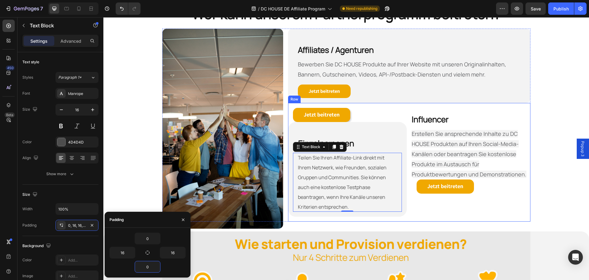
click at [426, 197] on div "Influencer Heading Erstellen Sie ansprechende Inhalte zu DC HOUSE Produkten auf…" at bounding box center [471, 162] width 119 height 109
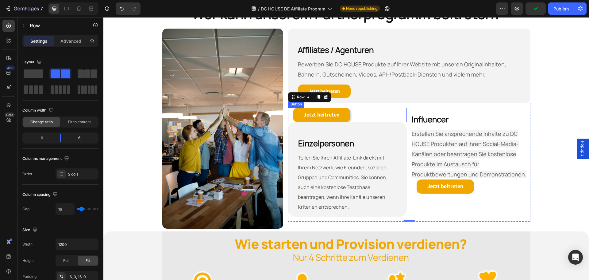
click at [390, 114] on div "Jetzt beitreten Button" at bounding box center [347, 115] width 119 height 14
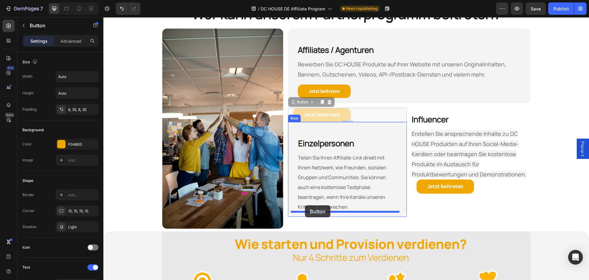
drag, startPoint x: 291, startPoint y: 104, endPoint x: 305, endPoint y: 205, distance: 101.6
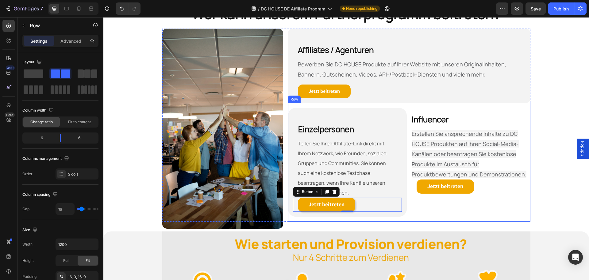
click at [469, 211] on div "Influencer Heading Erstellen Sie ansprechende Inhalte zu DC HOUSE Produkten auf…" at bounding box center [471, 162] width 119 height 109
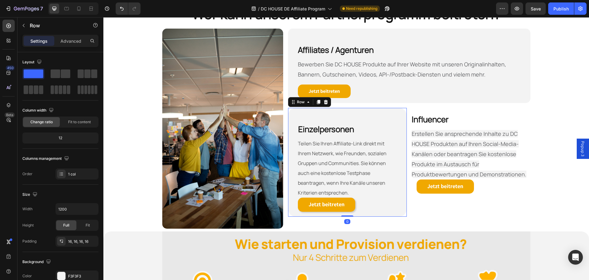
click at [387, 108] on div "Einzelpersonen Heading Teilen Sie Ihren Affiliate-Link direkt mit Ihrem Netzwer…" at bounding box center [347, 162] width 119 height 109
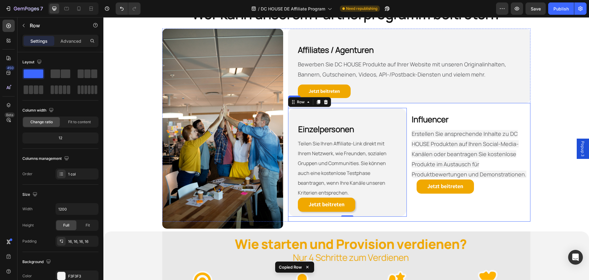
click at [429, 203] on div "Influencer Heading Erstellen Sie ansprechende Inhalte zu DC HOUSE Produkten auf…" at bounding box center [471, 162] width 119 height 109
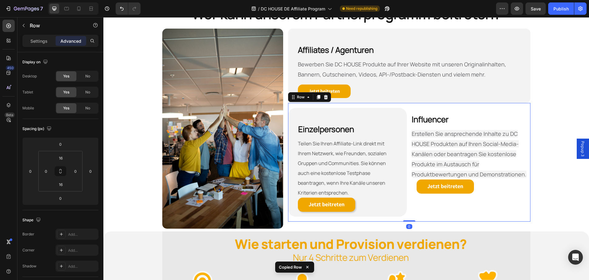
drag, startPoint x: 441, startPoint y: 196, endPoint x: 444, endPoint y: 195, distance: 3.2
click at [441, 196] on div "Influencer Heading Erstellen Sie ansprechende Inhalte zu DC HOUSE Produkten auf…" at bounding box center [471, 162] width 119 height 109
click at [444, 193] on link "Jetzt beitreten" at bounding box center [445, 186] width 57 height 14
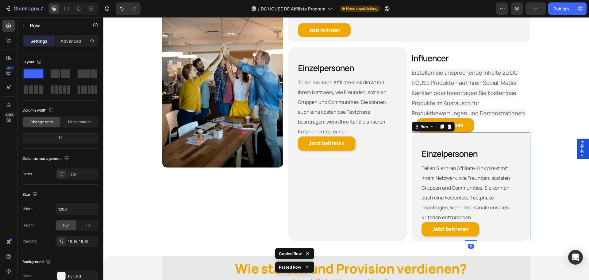
scroll to position [338, 0]
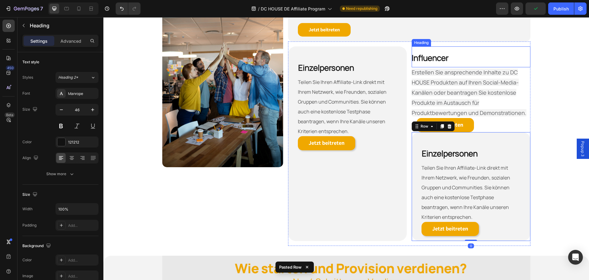
click at [449, 56] on h2 "Influencer" at bounding box center [471, 56] width 119 height 21
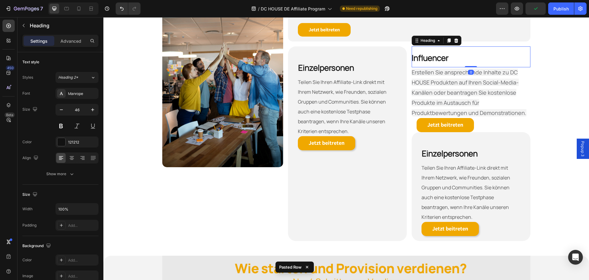
click at [449, 56] on h2 "Influencer" at bounding box center [471, 56] width 119 height 21
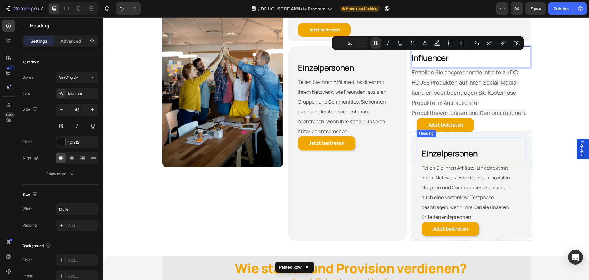
click at [483, 152] on h2 "Einzelpersonen" at bounding box center [471, 150] width 109 height 26
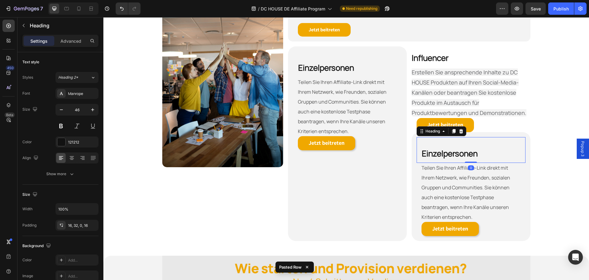
click at [483, 152] on h2 "Einzelpersonen" at bounding box center [471, 150] width 109 height 26
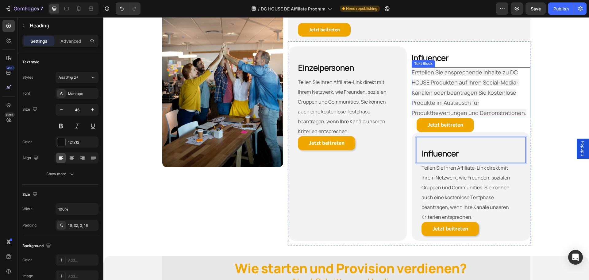
click at [456, 89] on span "Erstellen Sie ansprechende Inhalte zu DC HOUSE Produkten auf Ihren Social-Media…" at bounding box center [469, 92] width 115 height 48
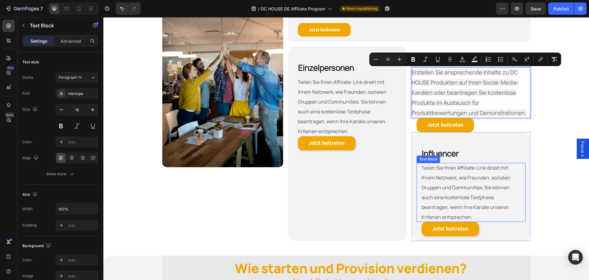
click at [479, 213] on p "Teilen Sie Ihren Affiliate-Link direkt mit Ihrem Netzwerk, wie Freunden, sozial…" at bounding box center [471, 192] width 99 height 59
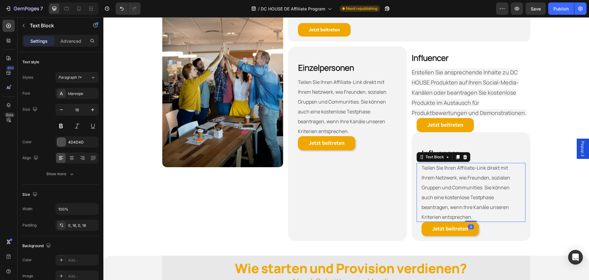
click at [479, 213] on p "Teilen Sie Ihren Affiliate-Link direkt mit Ihrem Netzwerk, wie Freunden, sozial…" at bounding box center [471, 192] width 99 height 59
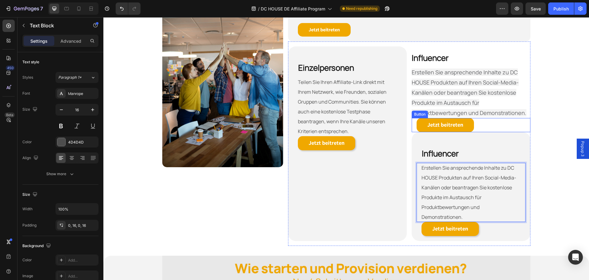
click at [495, 125] on div "Jetzt beitreten Button" at bounding box center [471, 125] width 119 height 14
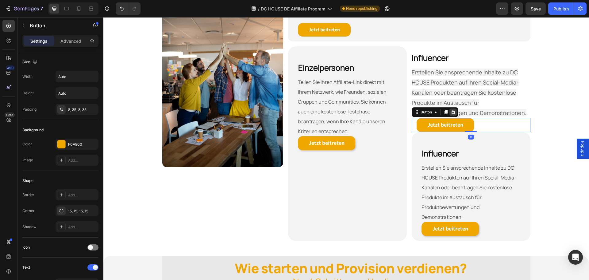
click at [451, 112] on icon at bounding box center [453, 112] width 4 height 4
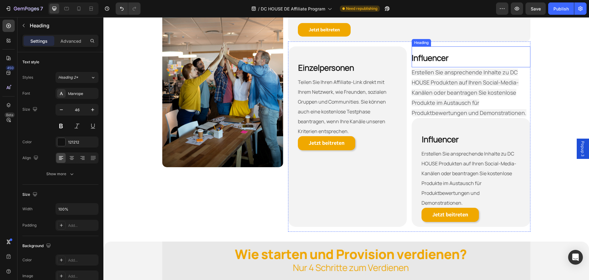
click at [466, 57] on p "⁠⁠⁠⁠⁠⁠⁠ Influencer" at bounding box center [471, 56] width 119 height 21
click at [454, 41] on icon at bounding box center [456, 40] width 4 height 4
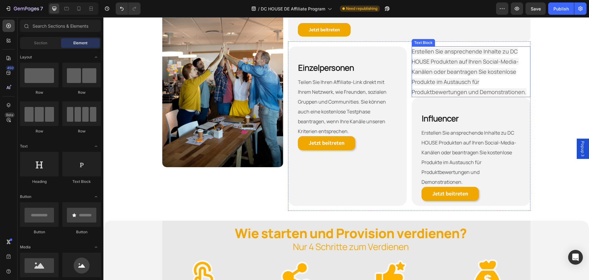
click at [456, 57] on p "Erstellen Sie ansprechende Inhalte zu DC HOUSE Produkten auf Ihren Social-Media…" at bounding box center [471, 71] width 119 height 51
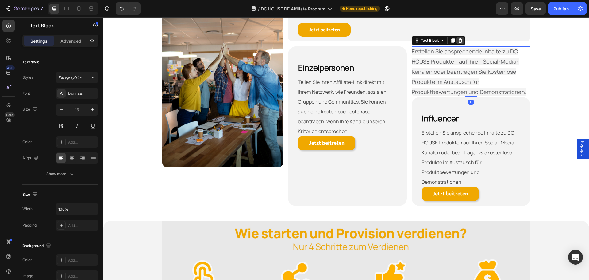
click at [459, 41] on icon at bounding box center [460, 40] width 5 height 5
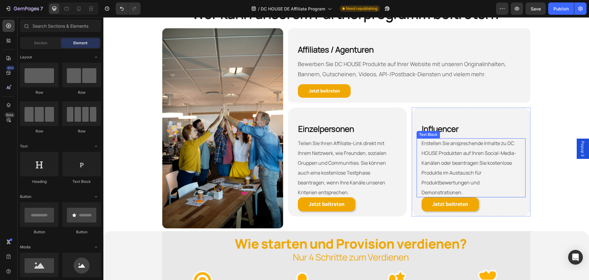
scroll to position [276, 0]
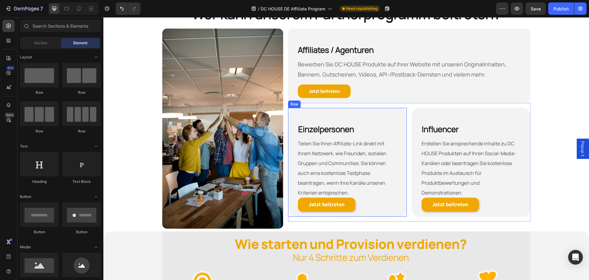
click at [344, 111] on div "Einzelpersonen Heading Teilen Sie Ihren Affiliate-Link direkt mit Ihrem Netzwer…" at bounding box center [347, 162] width 119 height 109
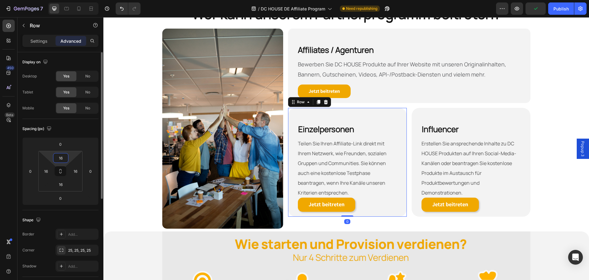
click at [66, 160] on input "16" at bounding box center [61, 157] width 12 height 9
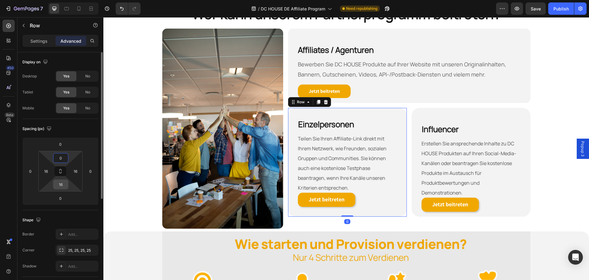
type input "0"
click at [60, 185] on input "16" at bounding box center [61, 184] width 12 height 9
type input "0"
click at [93, 0] on html "7 Version history / DC HOUSE DE Affiliate Program Need republishing Preview Sav…" at bounding box center [294, 0] width 589 height 0
click at [92, 128] on div "Spacing (px)" at bounding box center [60, 129] width 76 height 10
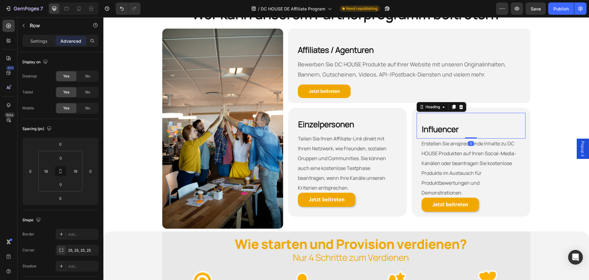
click at [438, 117] on h2 "⁠⁠⁠⁠⁠⁠⁠ Influencer" at bounding box center [471, 126] width 109 height 26
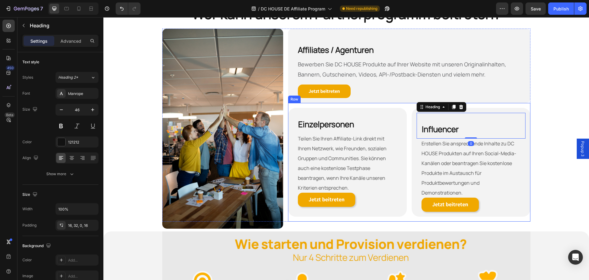
click at [485, 107] on div "Einzelpersonen Heading Teilen Sie Ihren Affiliate-Link direkt mit Ihrem Netzwer…" at bounding box center [409, 162] width 242 height 118
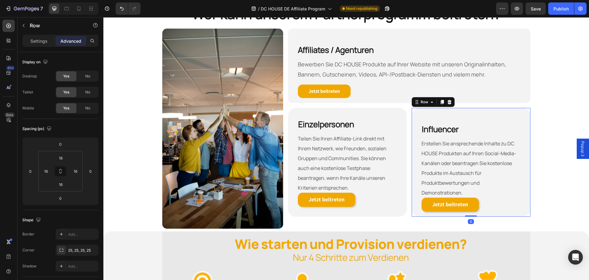
click at [484, 111] on div "⁠⁠⁠⁠⁠⁠⁠ Influencer Heading Erstellen Sie ansprechende Inhalte zu DC HOUSE Produ…" at bounding box center [471, 162] width 119 height 109
click at [56, 156] on input "16" at bounding box center [61, 157] width 12 height 9
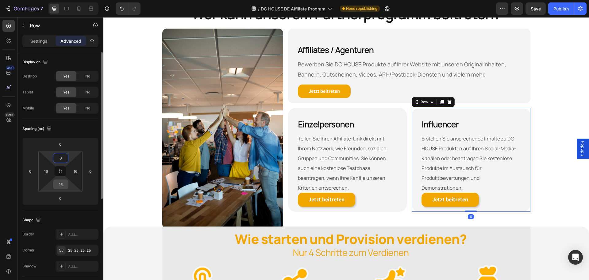
type input "0"
click at [62, 186] on input "16" at bounding box center [61, 184] width 12 height 9
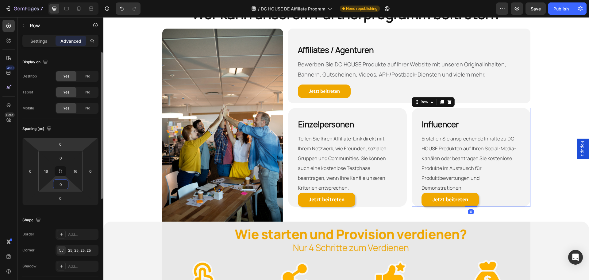
type input "0"
drag, startPoint x: 92, startPoint y: 129, endPoint x: 96, endPoint y: 129, distance: 4.0
click at [92, 129] on div "Spacing (px)" at bounding box center [60, 129] width 76 height 10
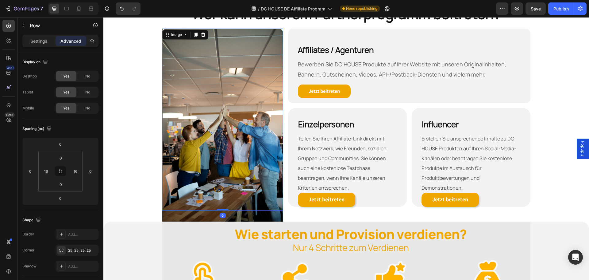
click at [246, 168] on img at bounding box center [222, 129] width 121 height 200
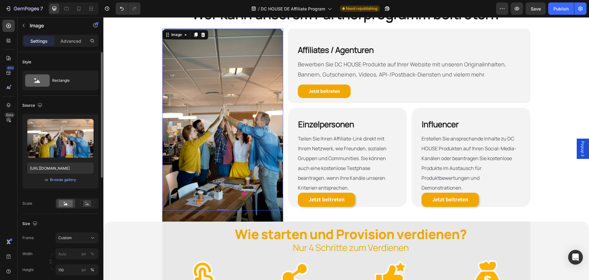
scroll to position [92, 0]
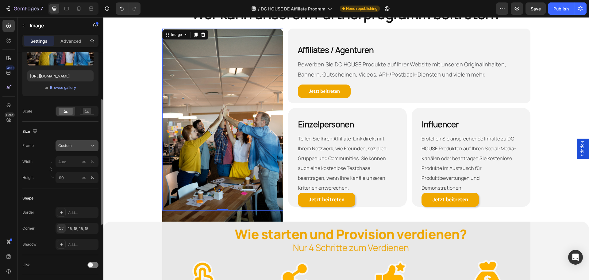
click at [68, 148] on span "Custom" at bounding box center [65, 146] width 14 height 6
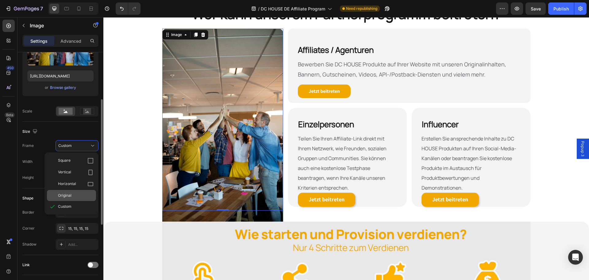
click at [86, 194] on div "Original" at bounding box center [76, 195] width 36 height 6
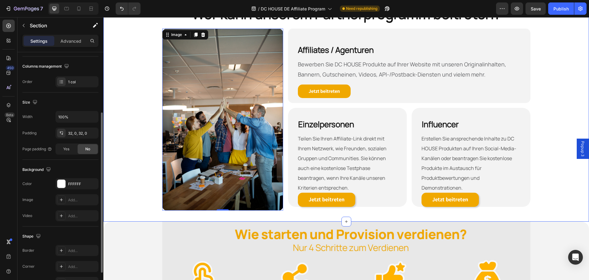
click at [559, 191] on div "Wer kann unserem Partnerprogramm beitreten? Heading Row Image 0 Row Affiliates …" at bounding box center [346, 107] width 486 height 207
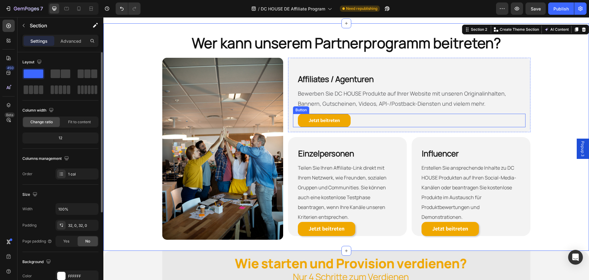
scroll to position [246, 0]
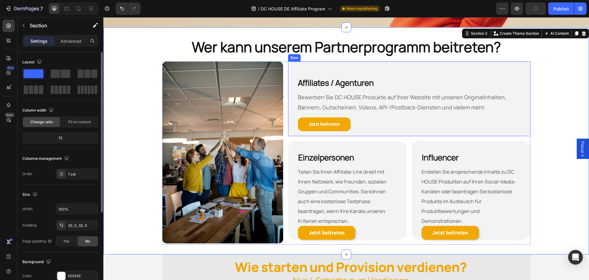
click at [411, 62] on div "Affiliates / Agenturen Heading Bewerben Sie DC HOUSE Produkte auf Ihrer Website…" at bounding box center [409, 98] width 242 height 75
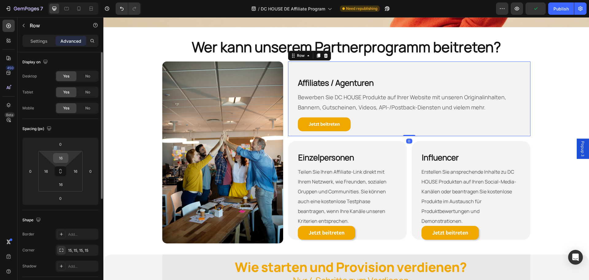
click at [65, 157] on input "16" at bounding box center [61, 157] width 12 height 9
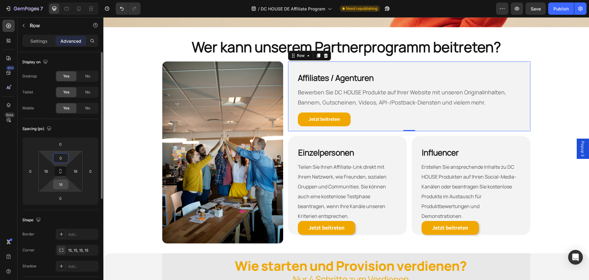
type input "0"
click at [62, 184] on input "16" at bounding box center [61, 184] width 12 height 9
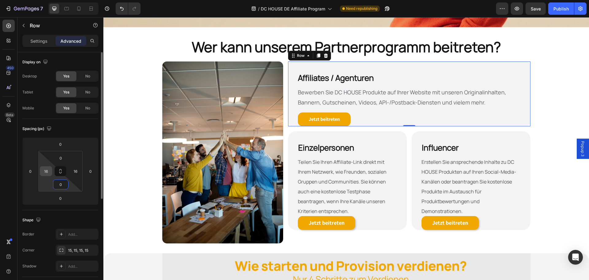
type input "05"
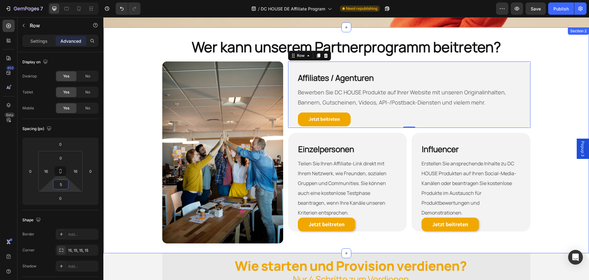
click at [534, 138] on div "Wer kann unserem Partnerprogramm beitreten? Heading Row Image Row Affiliates / …" at bounding box center [346, 140] width 486 height 206
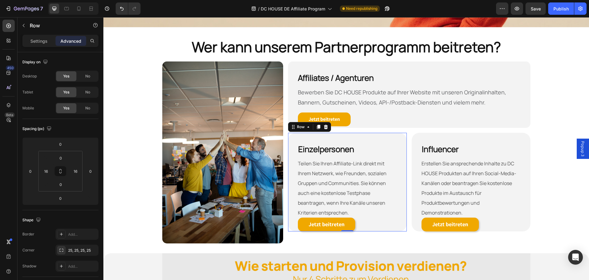
click at [403, 145] on div "Einzelpersonen Heading Teilen Sie Ihren Affiliate-Link direkt mit Ihrem Netzwer…" at bounding box center [347, 182] width 119 height 99
click at [64, 187] on input "0" at bounding box center [61, 184] width 12 height 9
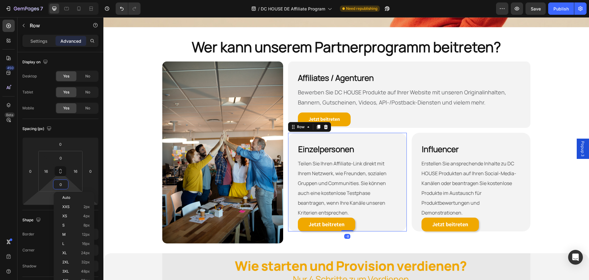
click at [51, 0] on html "7 Version history / DC HOUSE DE Affiliate Program Need republishing Preview Sav…" at bounding box center [294, 0] width 589 height 0
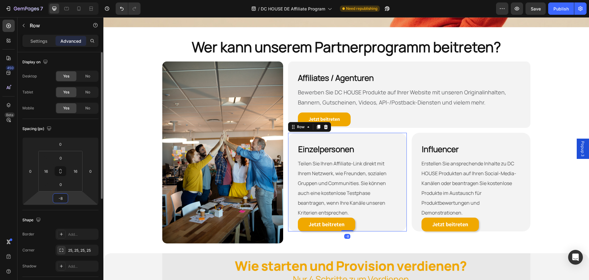
type input "5"
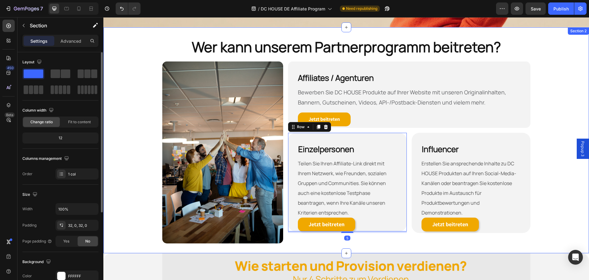
click at [549, 219] on div "Wer kann unserem Partnerprogramm beitreten? Heading Row Image Row Affiliates / …" at bounding box center [346, 140] width 486 height 206
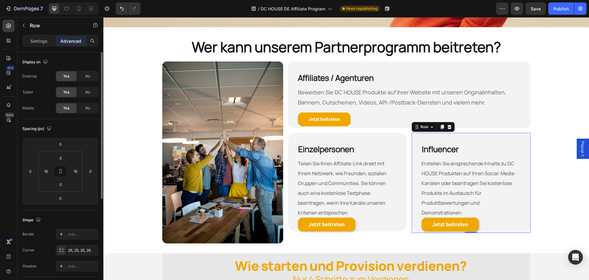
click at [527, 215] on div "⁠⁠⁠⁠⁠⁠⁠ Influencer Heading Erstellen Sie ansprechende Inhalte zu DC HOUSE Produ…" at bounding box center [471, 183] width 119 height 100
click at [61, 197] on input "0" at bounding box center [60, 197] width 12 height 9
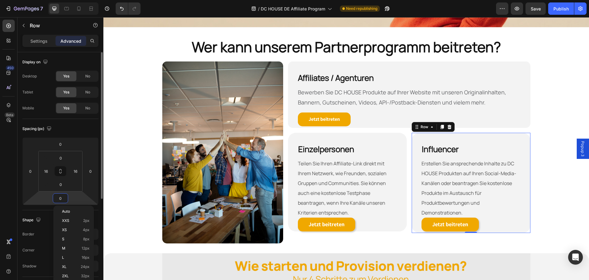
type input "5"
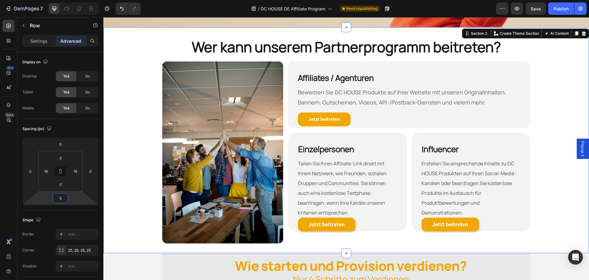
click at [554, 209] on div "Wer kann unserem Partnerprogramm beitreten? Heading Row Image Row Affiliates / …" at bounding box center [346, 140] width 486 height 206
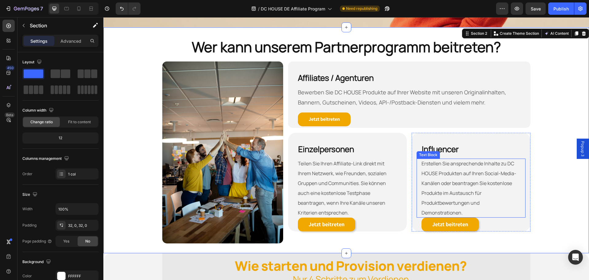
click at [517, 192] on p "Erstellen Sie ansprechende Inhalte zu DC HOUSE Produkten auf Ihren Social-Media…" at bounding box center [471, 187] width 99 height 59
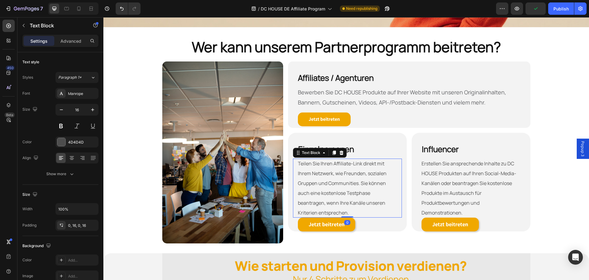
click at [342, 182] on p "Teilen Sie Ihren Affiliate-Link direkt mit Ihrem Netzwerk, wie Freunden, sozial…" at bounding box center [347, 187] width 99 height 59
click at [484, 184] on p "Erstellen Sie ansprechende Inhalte zu DC HOUSE Produkten auf Ihren Social-Media…" at bounding box center [471, 187] width 99 height 59
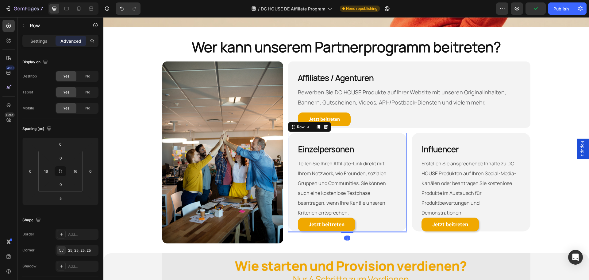
click at [401, 187] on div "Einzelpersonen Heading Teilen Sie Ihren Affiliate-Link direkt mit Ihrem Netzwer…" at bounding box center [347, 182] width 119 height 99
click at [75, 172] on input "16" at bounding box center [75, 170] width 9 height 9
type input "0"
click at [88, 0] on html "7 Version history / DC HOUSE DE Affiliate Program Need republishing Preview Sav…" at bounding box center [294, 0] width 589 height 0
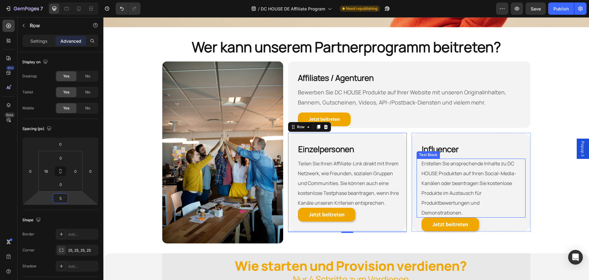
click at [519, 198] on div "Erstellen Sie ansprechende Inhalte zu DC HOUSE Produkten auf Ihren Social-Media…" at bounding box center [471, 187] width 109 height 59
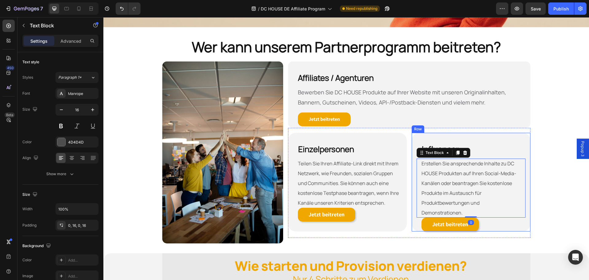
click at [525, 219] on div "⁠⁠⁠⁠⁠⁠⁠ Influencer Heading Erstellen Sie ansprechende Inhalte zu DC HOUSE Produ…" at bounding box center [471, 182] width 119 height 99
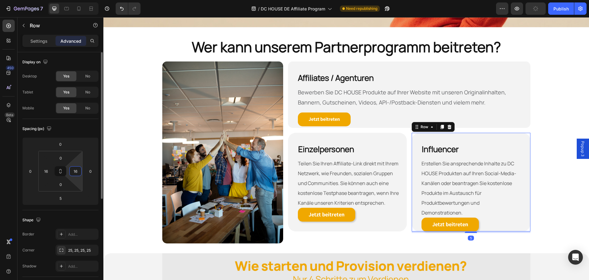
click at [75, 170] on input "16" at bounding box center [75, 170] width 9 height 9
type input "0"
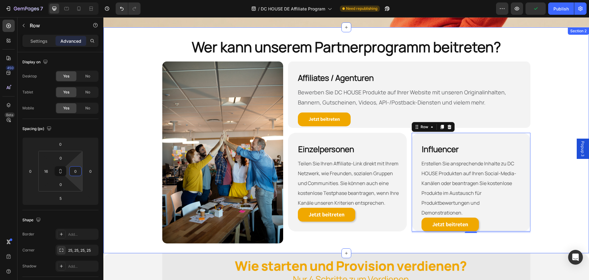
click at [560, 201] on div "Wer kann unserem Partnerprogramm beitreten? Heading Row Image Row Affiliates / …" at bounding box center [346, 140] width 486 height 206
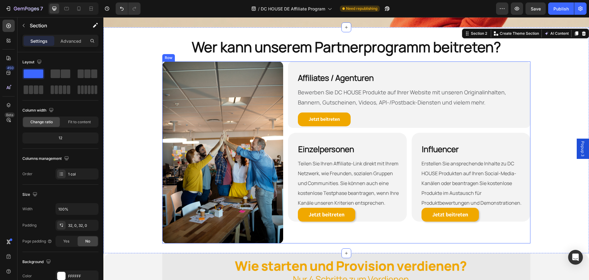
click at [483, 237] on div "Affiliates / Agenturen Heading Bewerben Sie DC HOUSE Produkte auf Ihrer Website…" at bounding box center [409, 152] width 242 height 182
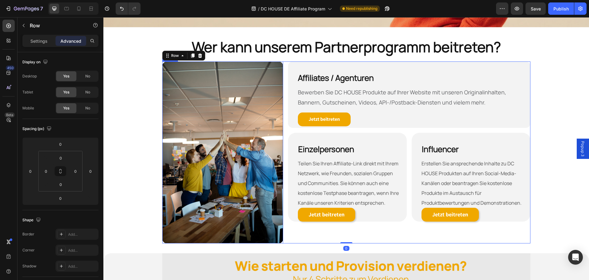
click at [214, 160] on img at bounding box center [222, 152] width 121 height 182
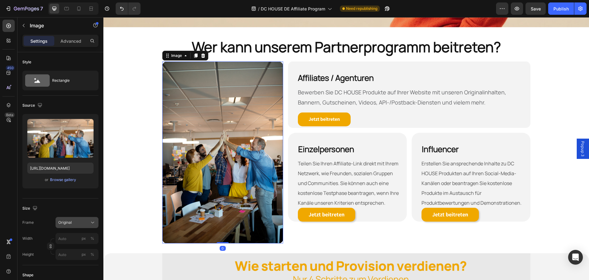
click at [77, 222] on div "Original" at bounding box center [73, 222] width 30 height 6
click at [215, 217] on img at bounding box center [222, 152] width 121 height 182
drag, startPoint x: 220, startPoint y: 239, endPoint x: 220, endPoint y: 229, distance: 10.7
click at [220, 235] on div "Image 0" at bounding box center [222, 152] width 121 height 182
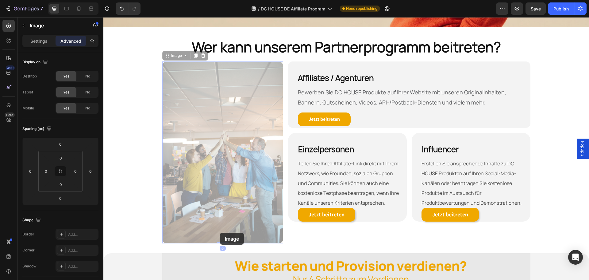
drag, startPoint x: 220, startPoint y: 229, endPoint x: 220, endPoint y: 218, distance: 10.4
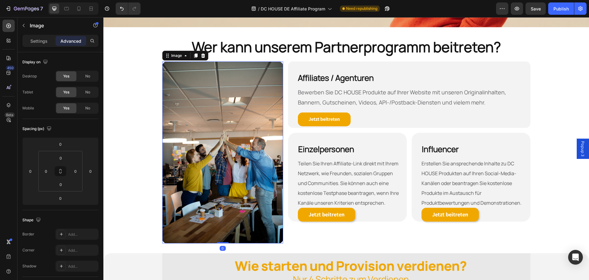
click at [230, 138] on img at bounding box center [222, 152] width 121 height 182
click at [190, 143] on img at bounding box center [222, 152] width 121 height 182
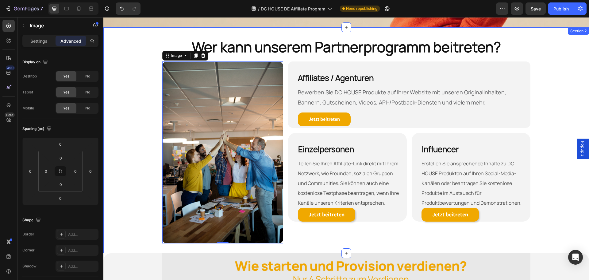
click at [149, 173] on div "Wer kann unserem Partnerprogramm beitreten? Heading Row Image 0 Row Affiliates …" at bounding box center [346, 140] width 486 height 206
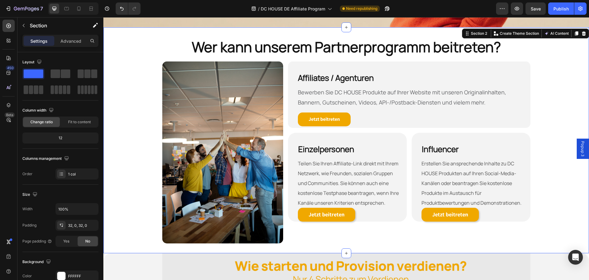
click at [180, 174] on img at bounding box center [222, 152] width 121 height 182
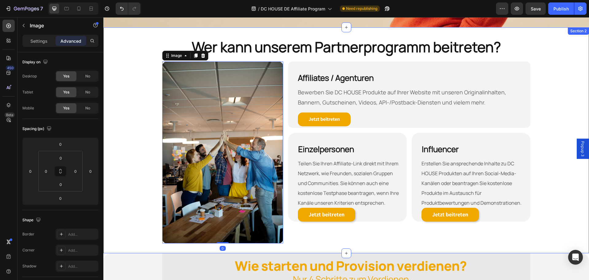
click at [140, 101] on div "Wer kann unserem Partnerprogramm beitreten? Heading Row Image 0 Row Affiliates …" at bounding box center [346, 140] width 486 height 206
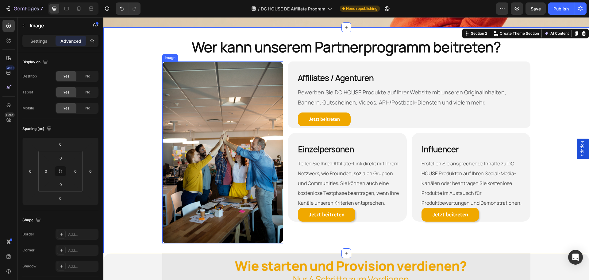
click at [162, 61] on div at bounding box center [222, 152] width 121 height 182
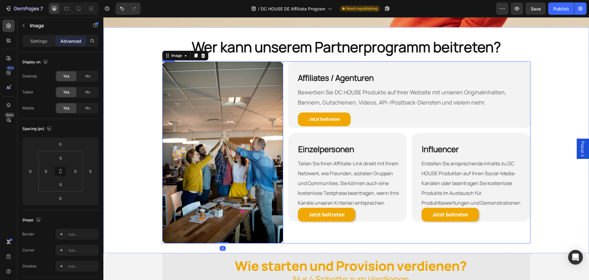
click at [292, 240] on div "Affiliates / Agenturen Heading Bewerben Sie DC HOUSE Produkte auf Ihrer Website…" at bounding box center [409, 152] width 242 height 182
click at [220, 88] on img at bounding box center [222, 152] width 121 height 182
click at [162, 61] on div at bounding box center [222, 152] width 121 height 182
click at [166, 54] on icon at bounding box center [167, 55] width 5 height 5
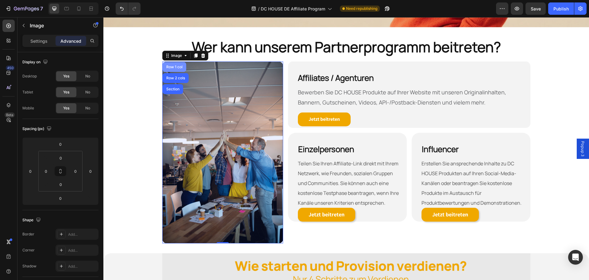
click at [171, 67] on div "Row 1 col" at bounding box center [175, 67] width 24 height 10
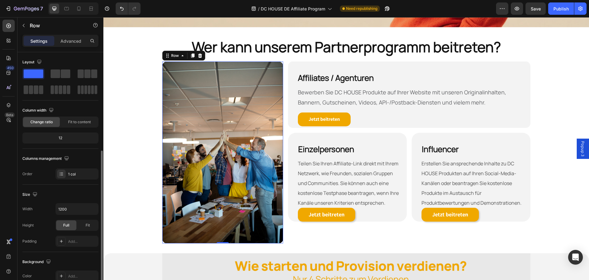
scroll to position [61, 0]
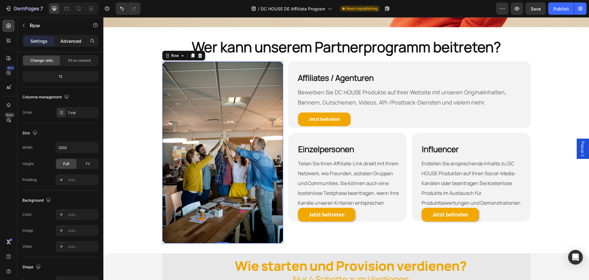
click at [72, 45] on div "Advanced" at bounding box center [71, 41] width 31 height 10
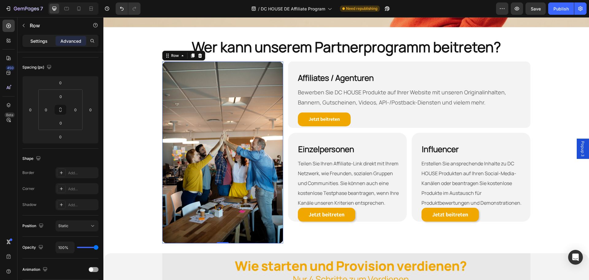
click at [35, 40] on p "Settings" at bounding box center [38, 41] width 17 height 6
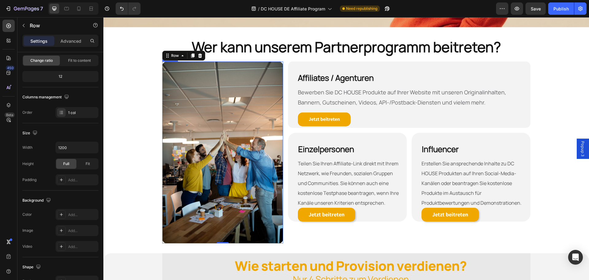
click at [269, 231] on img at bounding box center [222, 152] width 121 height 182
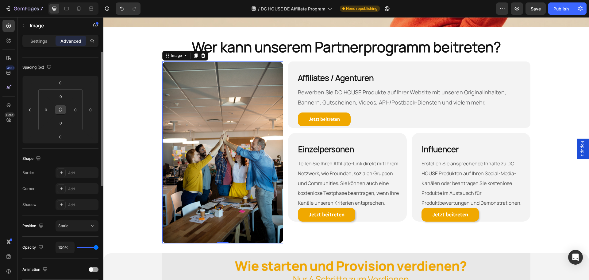
scroll to position [31, 0]
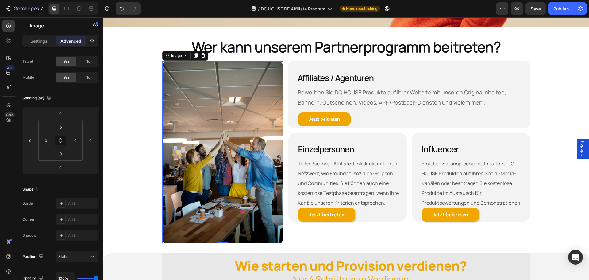
click at [183, 90] on img at bounding box center [222, 152] width 121 height 182
click at [37, 45] on div "Settings" at bounding box center [39, 41] width 31 height 10
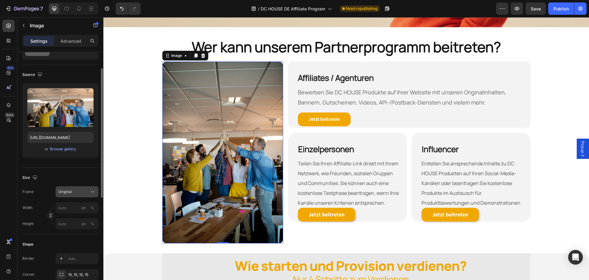
click at [83, 195] on button "Original" at bounding box center [77, 191] width 43 height 11
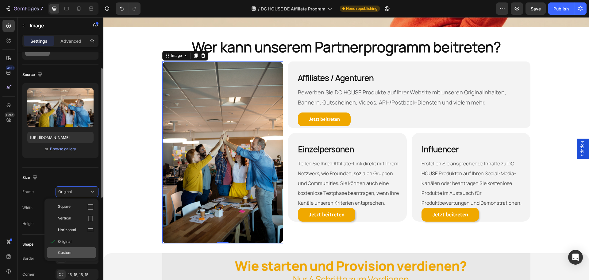
click at [68, 254] on span "Custom" at bounding box center [65, 253] width 14 height 6
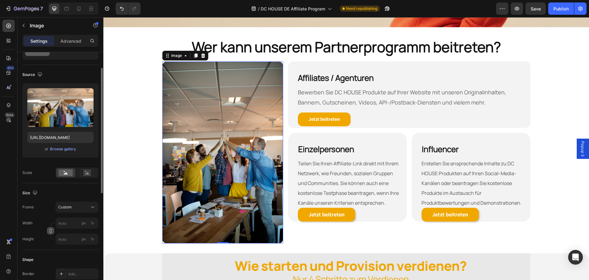
click at [52, 231] on icon "button" at bounding box center [50, 230] width 4 height 4
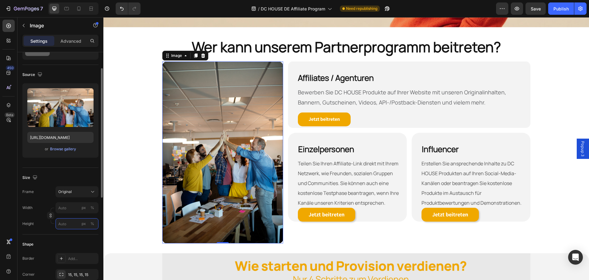
click at [68, 223] on input "px %" at bounding box center [77, 223] width 43 height 11
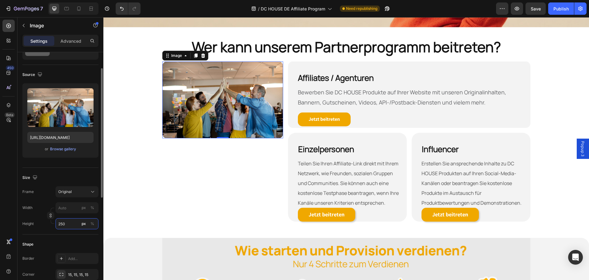
drag, startPoint x: 68, startPoint y: 223, endPoint x: 61, endPoint y: 223, distance: 7.4
click at [61, 223] on input "250" at bounding box center [77, 223] width 43 height 11
type input "2"
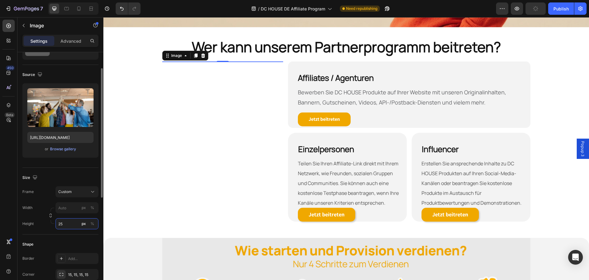
type input "2"
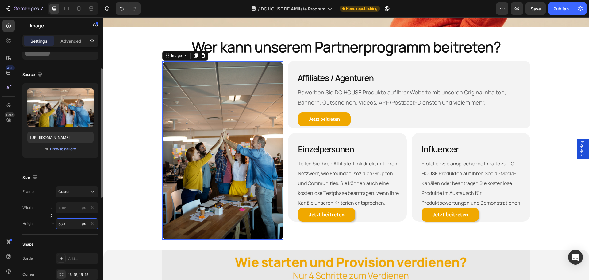
type input "580"
click at [67, 190] on div "Size Frame Custom Width px % Height 580 px %" at bounding box center [60, 201] width 76 height 67
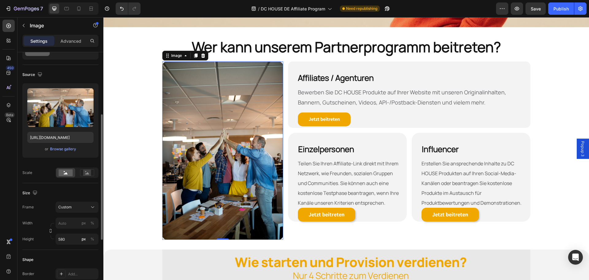
scroll to position [61, 0]
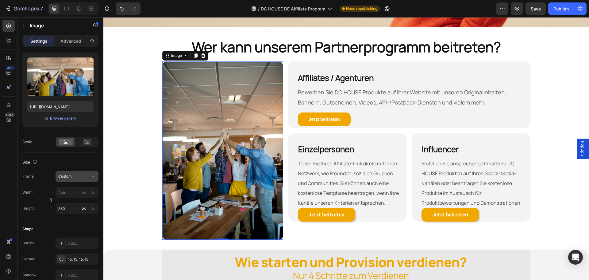
click at [80, 176] on div "Custom" at bounding box center [73, 176] width 30 height 6
click at [56, 161] on div "Size" at bounding box center [60, 162] width 76 height 10
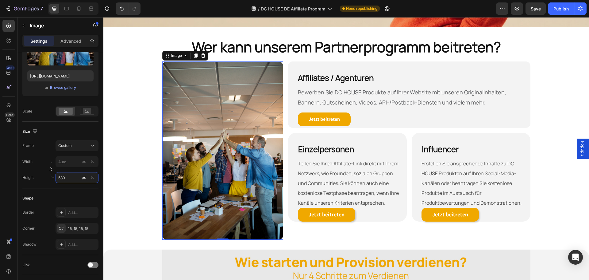
click at [69, 178] on input "580" at bounding box center [77, 177] width 43 height 11
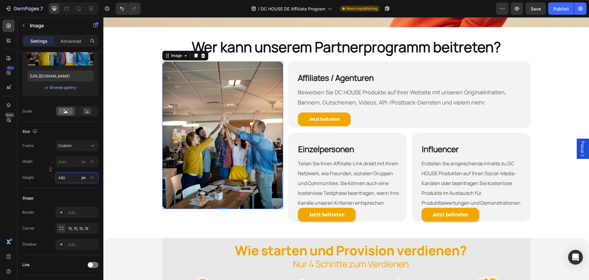
drag, startPoint x: 68, startPoint y: 178, endPoint x: 52, endPoint y: 175, distance: 15.9
click at [52, 175] on div "Width px % Height 480 px %" at bounding box center [60, 169] width 76 height 27
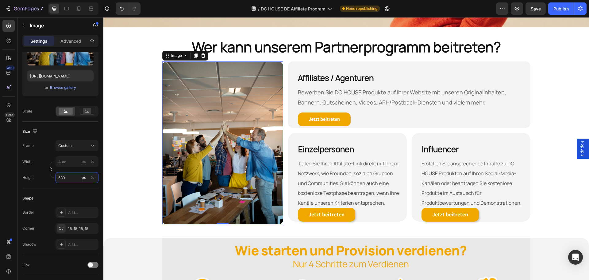
type input "530"
click at [75, 188] on div "Size Frame Custom Width px % Height 530 px %" at bounding box center [60, 155] width 76 height 67
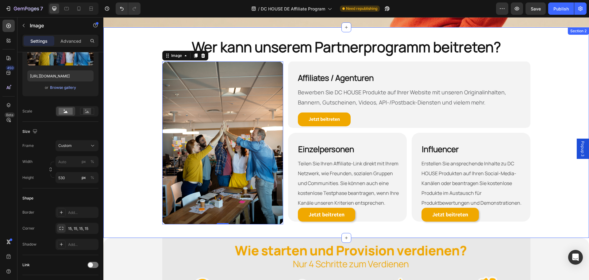
click at [552, 200] on div "Wer kann unserem Partnerprogramm beitreten? Heading Row Image 0 Row Affiliates …" at bounding box center [346, 132] width 486 height 191
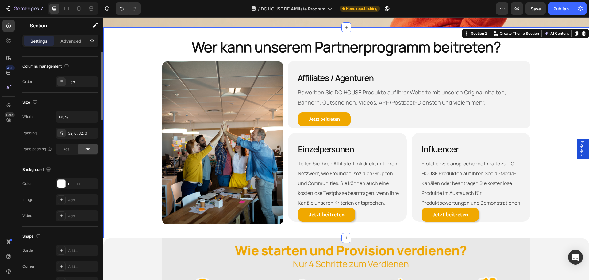
scroll to position [0, 0]
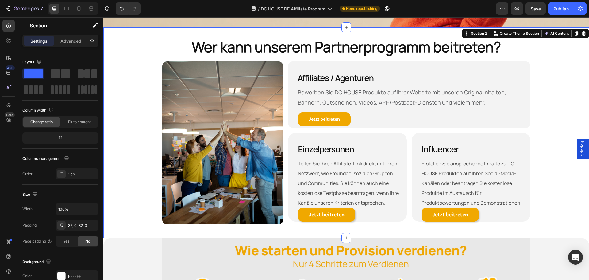
click at [560, 193] on div "Wer kann unserem Partnerprogramm beitreten? Heading Row Image Row Affiliates / …" at bounding box center [346, 132] width 486 height 191
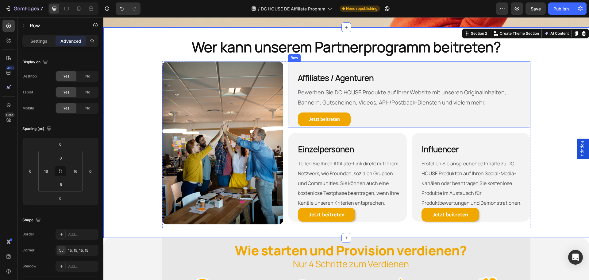
click at [288, 118] on div "Affiliates / Agenturen Heading Bewerben Sie DC HOUSE Produkte auf Ihrer Website…" at bounding box center [409, 94] width 242 height 66
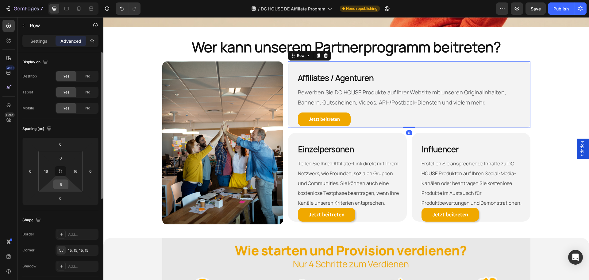
click at [64, 183] on input "5" at bounding box center [61, 184] width 12 height 9
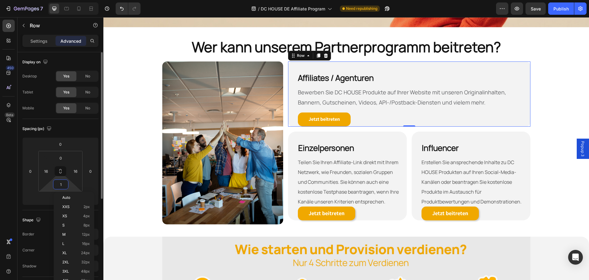
type input "10"
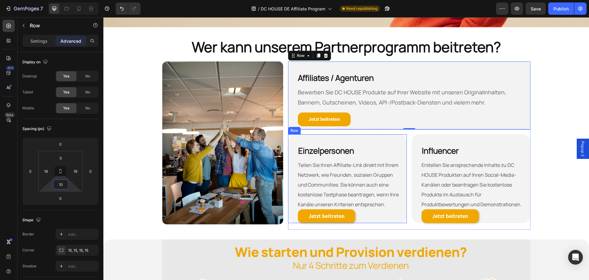
click at [288, 135] on div "Einzelpersonen Heading Teilen Sie Ihren Affiliate-Link direkt mit Ihrem Netzwer…" at bounding box center [347, 178] width 119 height 89
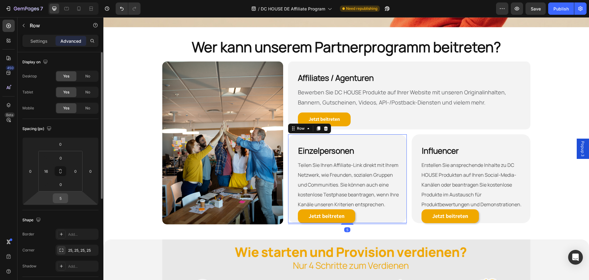
click at [64, 198] on input "5" at bounding box center [60, 197] width 12 height 9
type input "10"
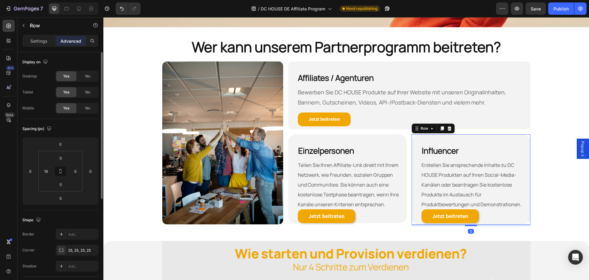
click at [412, 215] on div "⁠⁠⁠⁠⁠⁠⁠ Influencer Heading Erstellen Sie ansprechende Inhalte zu DC HOUSE Produ…" at bounding box center [471, 179] width 119 height 91
click at [62, 199] on input "5" at bounding box center [60, 197] width 12 height 9
type input "10"
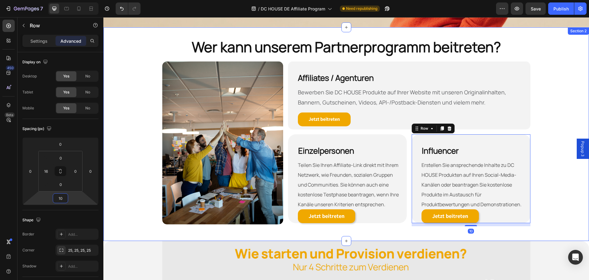
click at [559, 204] on div "Wer kann unserem Partnerprogramm beitreten? Heading Row Image Row Affiliates / …" at bounding box center [346, 134] width 486 height 194
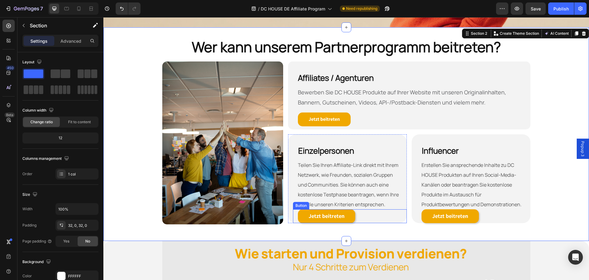
click at [293, 214] on div "Jetzt beitreten Button" at bounding box center [350, 216] width 114 height 14
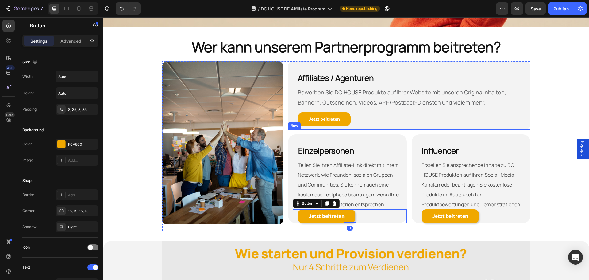
click at [291, 224] on div "Einzelpersonen Heading Teilen Sie Ihren Affiliate-Link direkt mit Ihrem Netzwer…" at bounding box center [409, 180] width 242 height 102
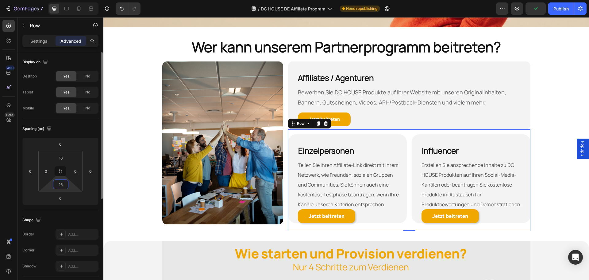
click at [59, 188] on input "16" at bounding box center [61, 184] width 12 height 9
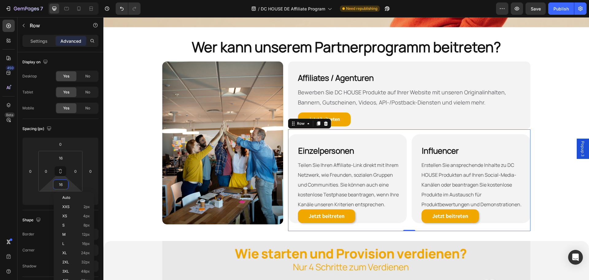
click at [294, 223] on div "Einzelpersonen Heading Teilen Sie Ihren Affiliate-Link direkt mit Ihrem Netzwer…" at bounding box center [347, 180] width 119 height 92
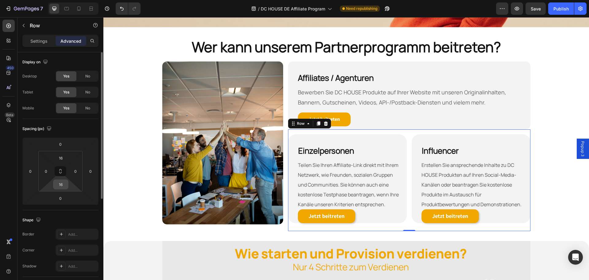
click at [62, 182] on input "16" at bounding box center [61, 184] width 12 height 9
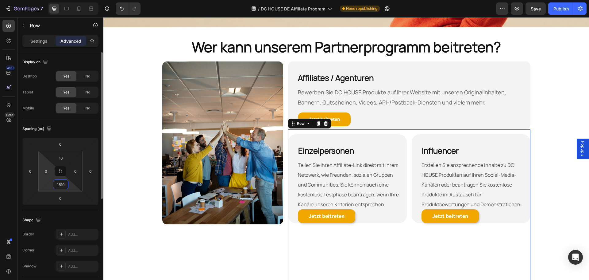
drag, startPoint x: 65, startPoint y: 183, endPoint x: 41, endPoint y: 184, distance: 24.9
click at [41, 184] on div "16 0 1610 0" at bounding box center [60, 171] width 44 height 41
type input "0"
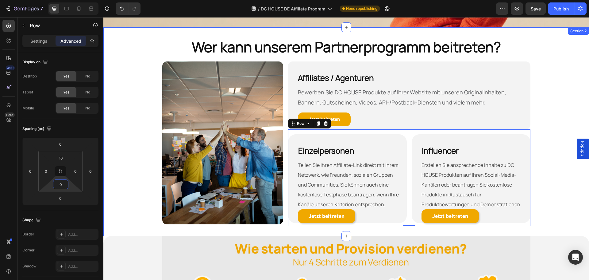
click at [554, 216] on div "Wer kann unserem Partnerprogramm beitreten? Heading Row Image Row Affiliates / …" at bounding box center [346, 131] width 486 height 189
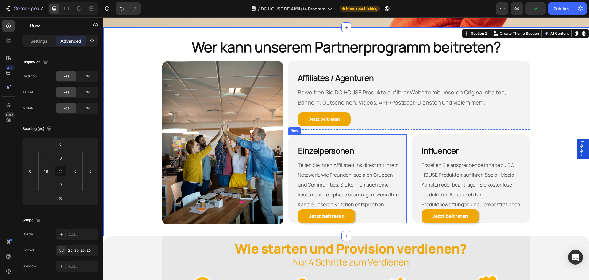
click at [288, 136] on div "Einzelpersonen Heading Teilen Sie Ihren Affiliate-Link direkt mit Ihrem Netzwer…" at bounding box center [347, 178] width 119 height 89
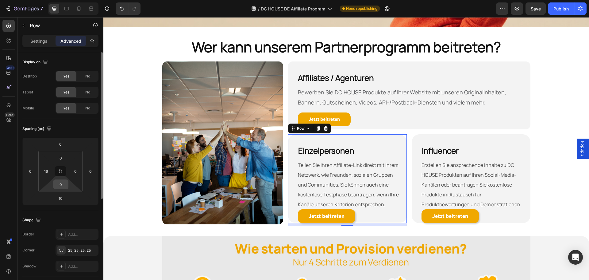
click at [63, 183] on input "0" at bounding box center [61, 184] width 12 height 9
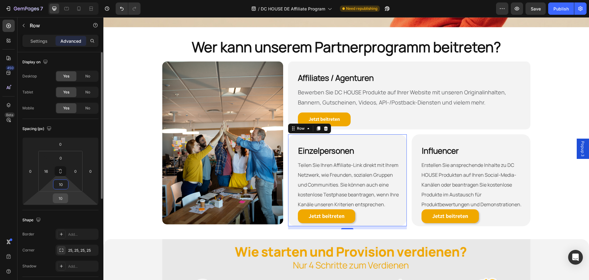
type input "10"
click at [61, 199] on input "10" at bounding box center [60, 197] width 12 height 9
type input "0"
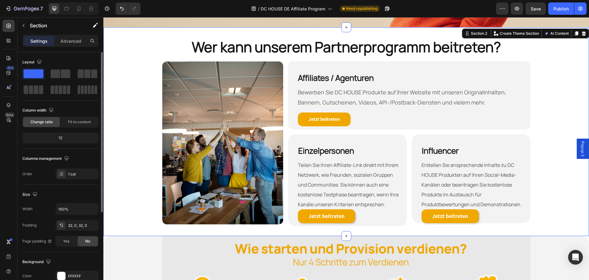
click at [557, 207] on div "Wer kann unserem Partnerprogramm beitreten? Heading Row Image Row Affiliates / …" at bounding box center [346, 131] width 486 height 189
click at [412, 135] on div "⁠⁠⁠⁠⁠⁠⁠ Influencer Heading Erstellen Sie ansprechende Inhalte zu DC HOUSE Produ…" at bounding box center [471, 178] width 119 height 89
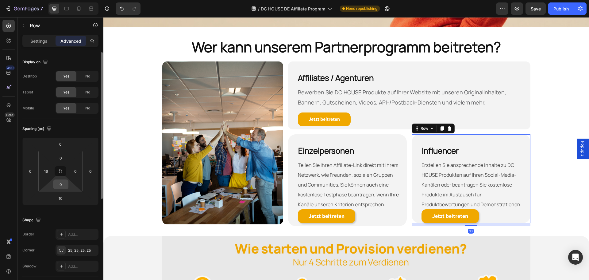
click at [60, 185] on input "0" at bounding box center [61, 184] width 12 height 9
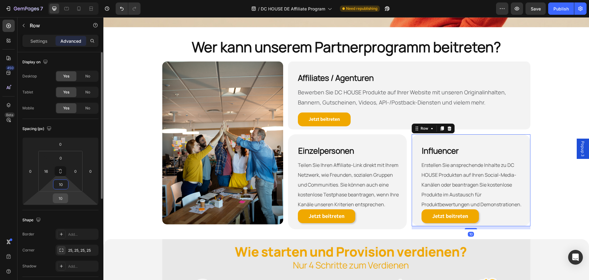
type input "10"
click at [61, 199] on input "10" at bounding box center [60, 197] width 12 height 9
type input "0"
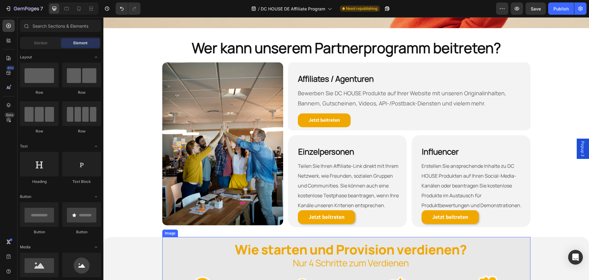
scroll to position [230, 0]
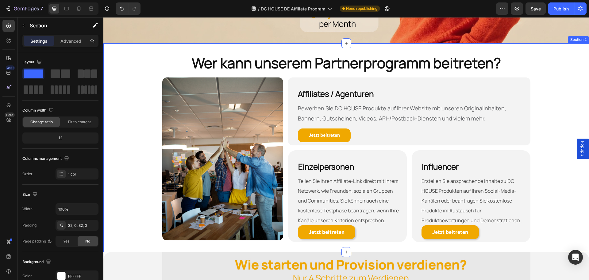
click at [551, 217] on div "Wer kann unserem Partnerprogramm beitreten? Heading Row Image Row Affiliates / …" at bounding box center [346, 147] width 486 height 189
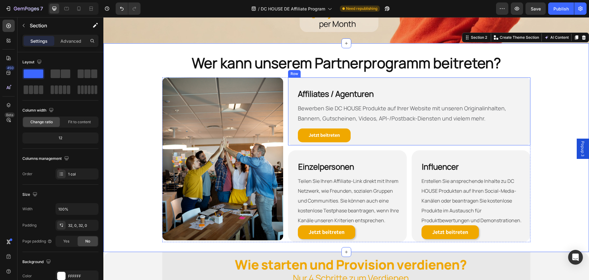
click at [290, 93] on div "Affiliates / Agenturen Heading Bewerben Sie DC HOUSE Produkte auf Ihrer Website…" at bounding box center [409, 111] width 242 height 68
drag, startPoint x: 559, startPoint y: 203, endPoint x: 279, endPoint y: 55, distance: 317.1
click at [557, 201] on div "Wer kann unserem Partnerprogramm beitreten? Heading Row Image Row Affiliates / …" at bounding box center [346, 147] width 486 height 189
click at [548, 167] on div "Wer kann unserem Partnerprogramm beitreten? Heading Row Image Row Affiliates / …" at bounding box center [346, 147] width 486 height 189
click at [82, 10] on icon at bounding box center [79, 9] width 6 height 6
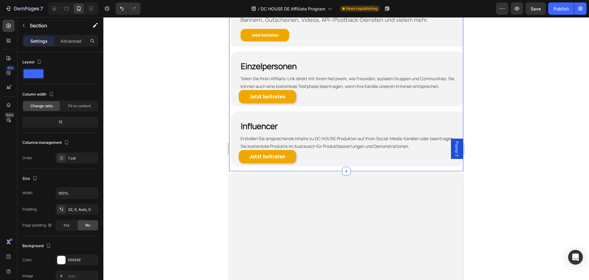
scroll to position [327, 0]
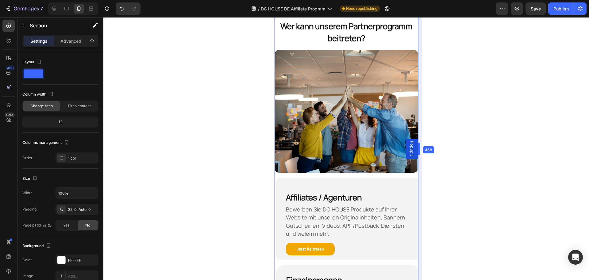
drag, startPoint x: 465, startPoint y: 149, endPoint x: 374, endPoint y: 147, distance: 91.2
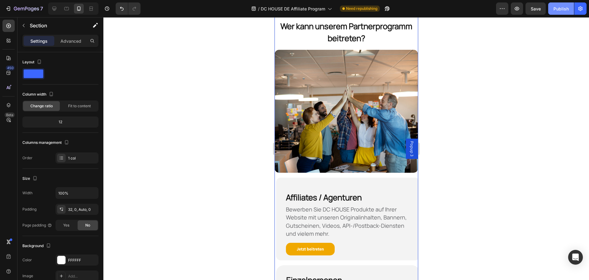
click at [560, 9] on div "Publish" at bounding box center [561, 9] width 15 height 6
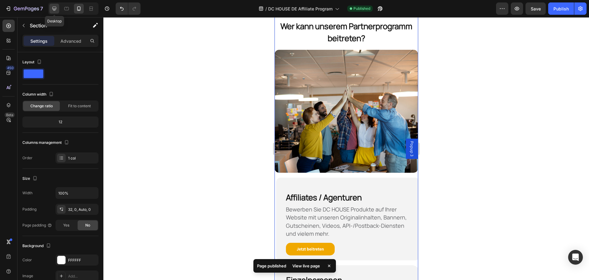
click at [57, 10] on icon at bounding box center [54, 9] width 6 height 6
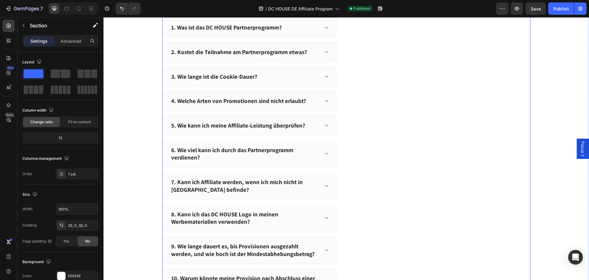
scroll to position [727, 0]
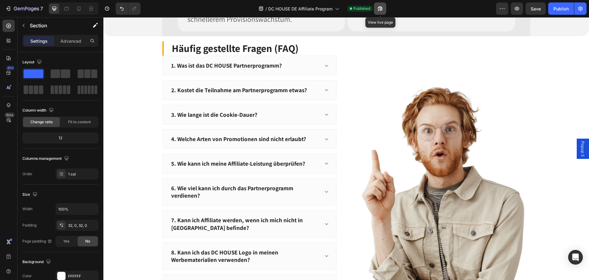
click at [379, 9] on icon "button" at bounding box center [379, 10] width 2 height 2
click at [7, 10] on icon "button" at bounding box center [8, 9] width 6 height 6
